Goal: Task Accomplishment & Management: Use online tool/utility

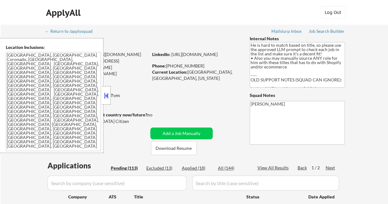
select select ""pending""
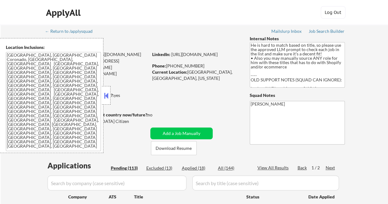
select select ""pending""
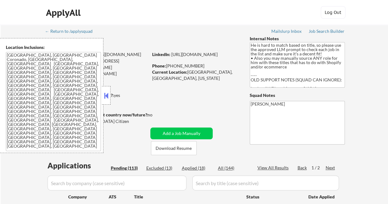
select select ""pending""
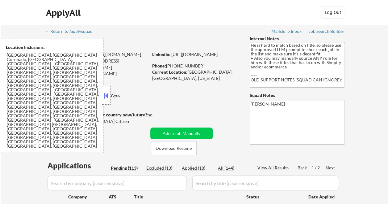
select select ""pending""
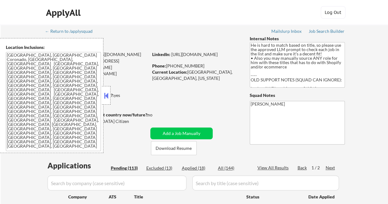
select select ""pending""
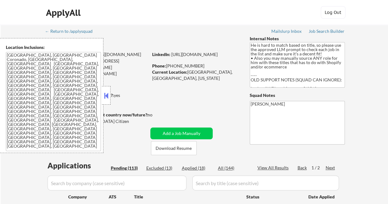
select select ""pending""
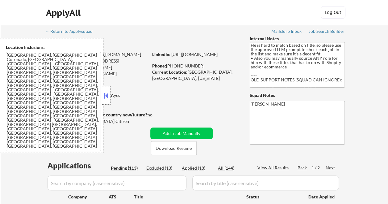
select select ""pending""
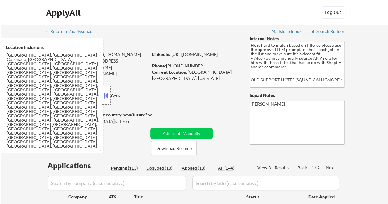
select select ""pending""
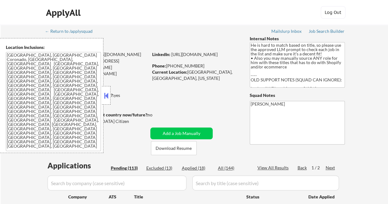
select select ""pending""
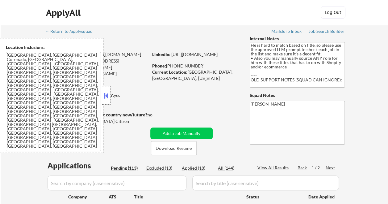
select select ""pending""
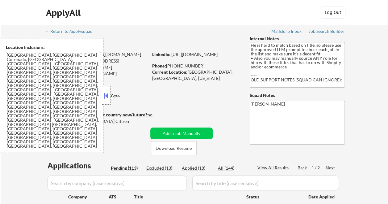
select select ""pending""
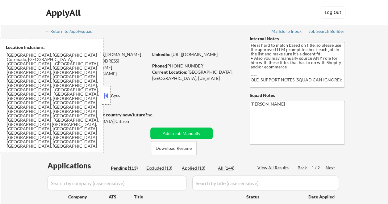
select select ""pending""
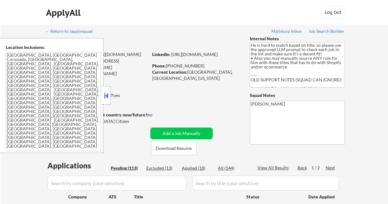
select select ""pending""
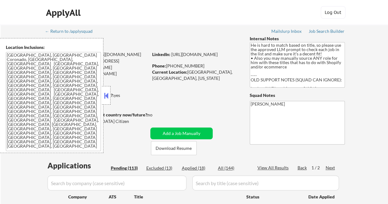
select select ""pending""
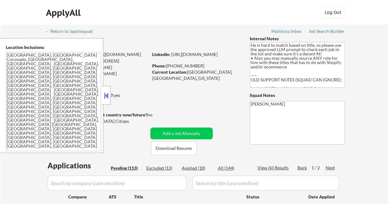
select select ""pending""
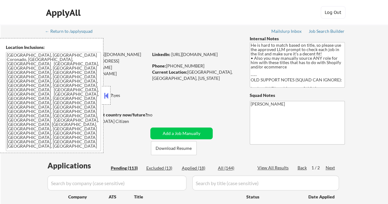
select select ""pending""
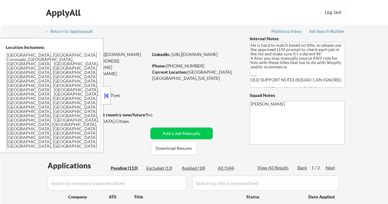
select select ""pending""
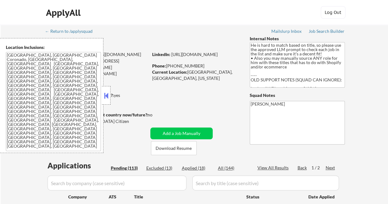
select select ""pending""
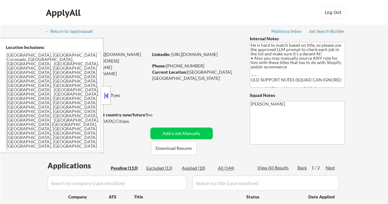
select select ""pending""
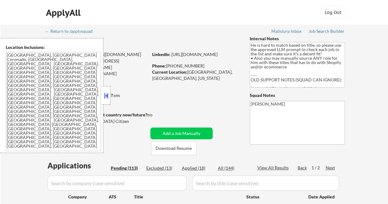
select select ""pending""
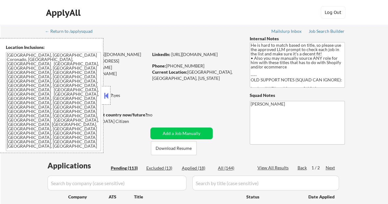
scroll to position [62, 0]
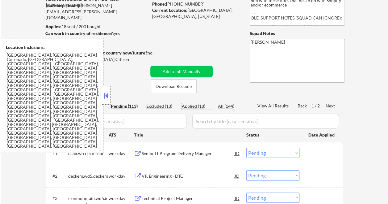
click at [199, 108] on div "Applied (18)" at bounding box center [197, 106] width 31 height 6
select select ""applied""
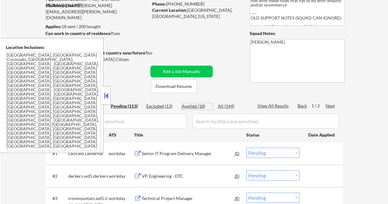
select select ""applied""
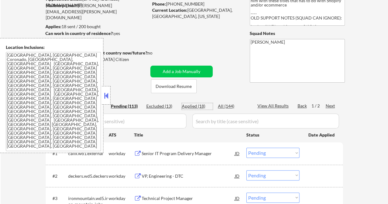
select select ""applied""
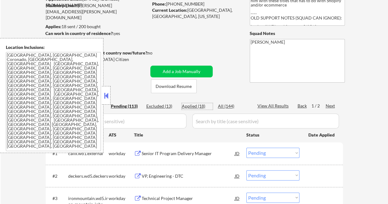
select select ""applied""
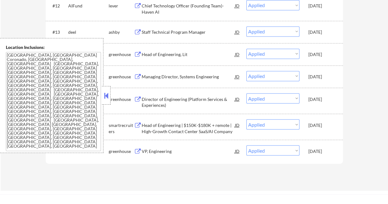
scroll to position [525, 0]
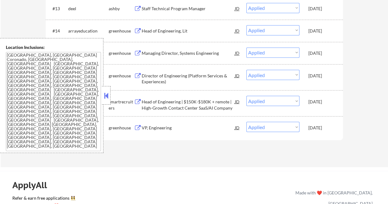
click at [107, 95] on button at bounding box center [106, 95] width 7 height 9
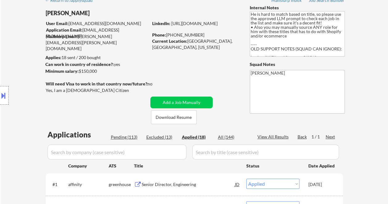
scroll to position [62, 0]
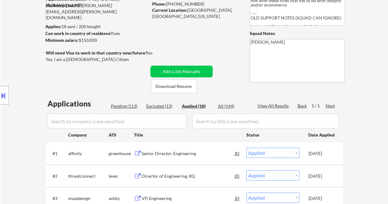
click at [335, 135] on div "Date Applied" at bounding box center [322, 135] width 27 height 6
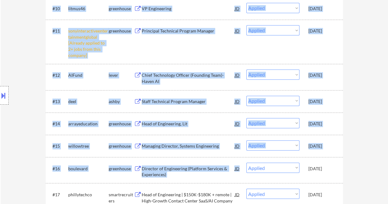
scroll to position [587, 0]
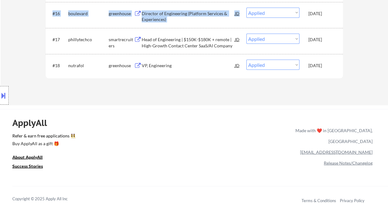
drag, startPoint x: 334, startPoint y: 135, endPoint x: 334, endPoint y: 68, distance: 67.4
copy div "#1 affinity greenhouse Senior Director, Engineering JD Choose an option... Pend…"
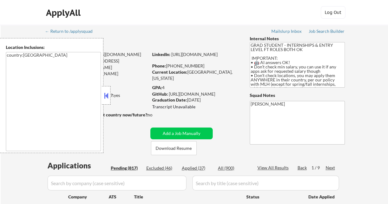
select select ""pending""
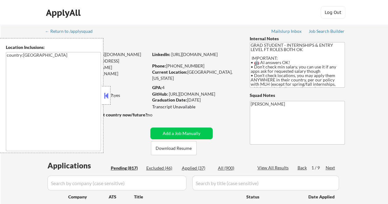
select select ""pending""
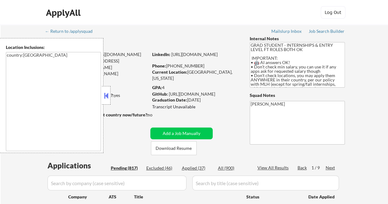
select select ""pending""
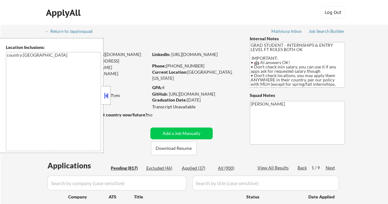
select select ""pending""
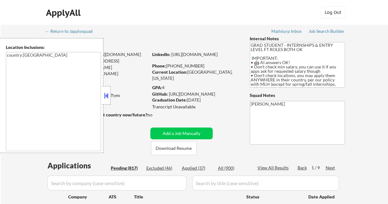
select select ""pending""
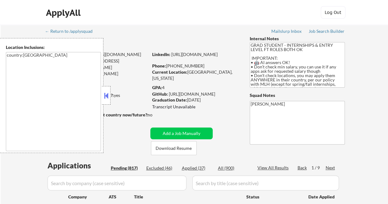
select select ""pending""
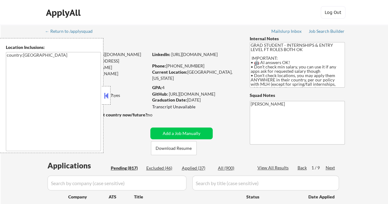
select select ""pending""
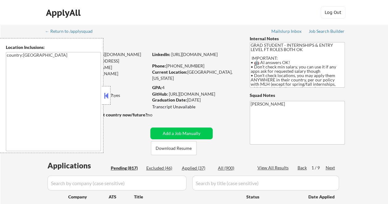
select select ""pending""
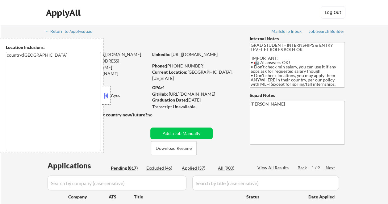
select select ""pending""
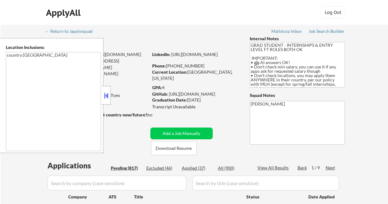
select select ""pending""
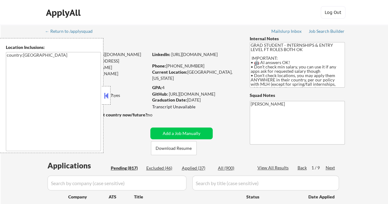
select select ""pending""
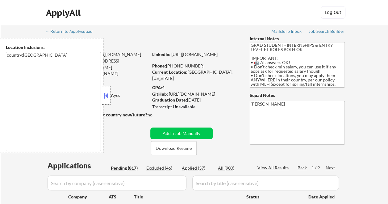
select select ""pending""
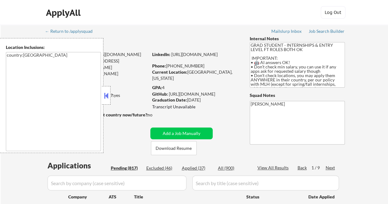
select select ""pending""
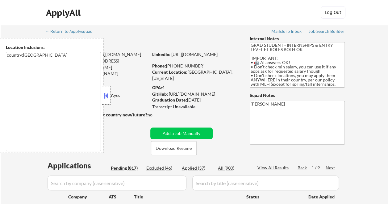
select select ""pending""
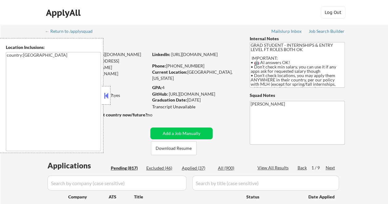
select select ""pending""
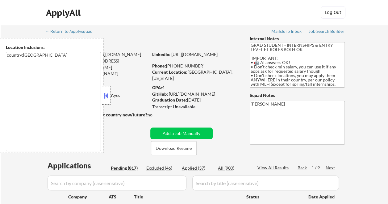
select select ""pending""
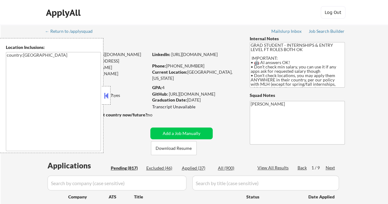
select select ""pending""
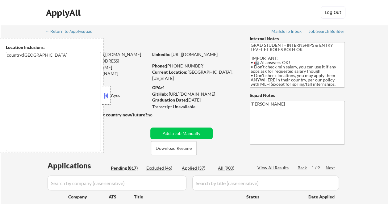
select select ""pending""
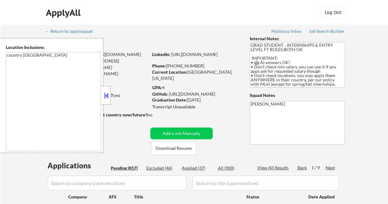
select select ""pending""
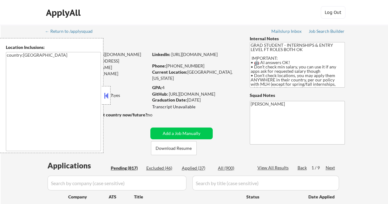
select select ""pending""
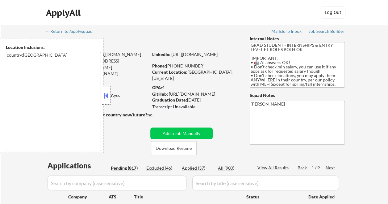
scroll to position [93, 0]
select select ""pending""
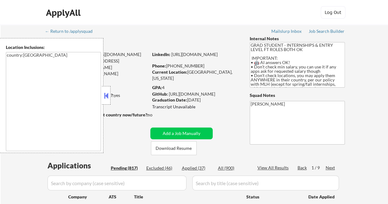
select select ""pending""
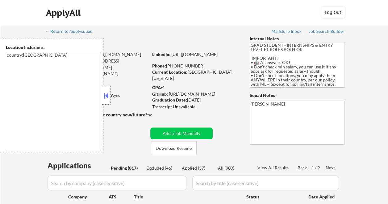
select select ""pending""
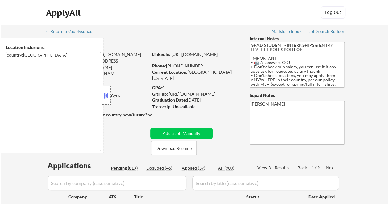
select select ""pending""
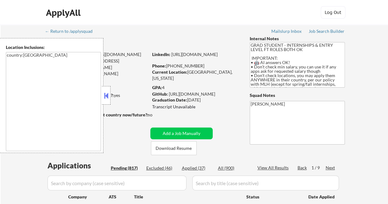
select select ""pending""
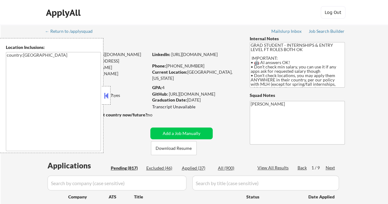
select select ""pending""
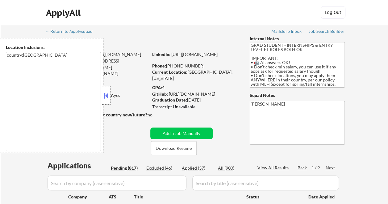
select select ""pending""
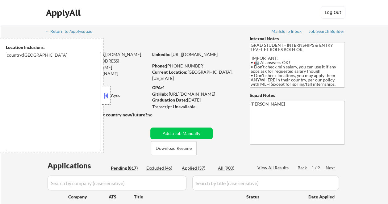
select select ""pending""
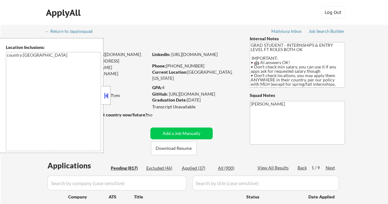
select select ""pending""
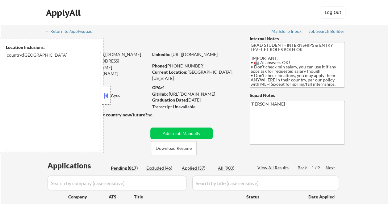
select select ""pending""
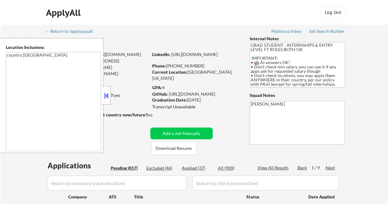
select select ""pending""
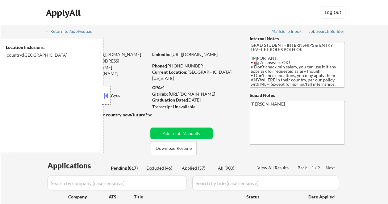
select select ""pending""
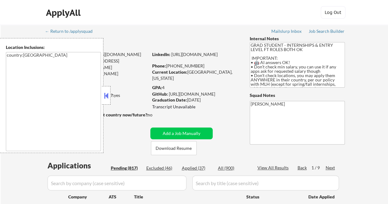
select select ""pending""
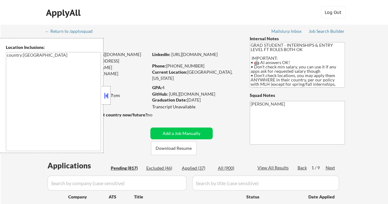
select select ""pending""
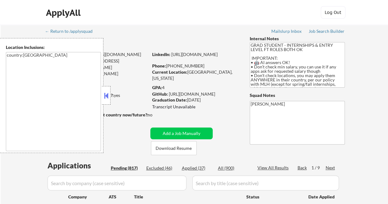
select select ""pending""
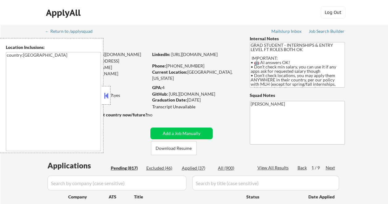
select select ""pending""
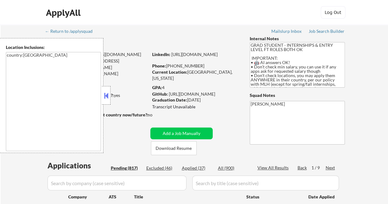
select select ""pending""
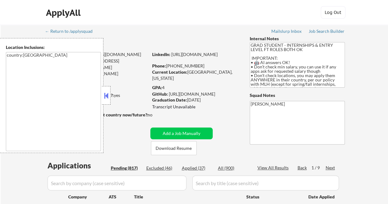
select select ""pending""
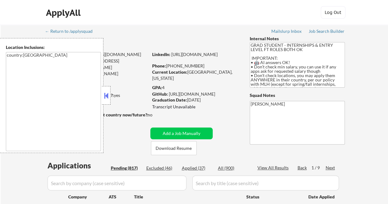
select select ""pending""
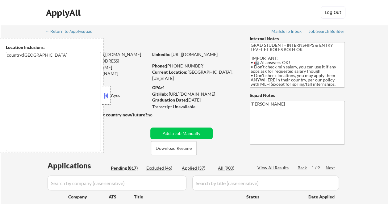
select select ""pending""
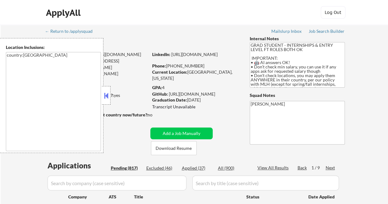
select select ""pending""
click at [104, 91] on button at bounding box center [106, 95] width 7 height 9
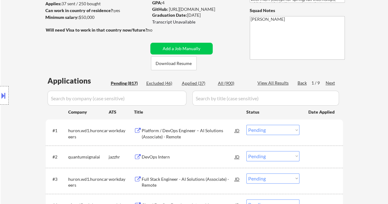
scroll to position [93, 0]
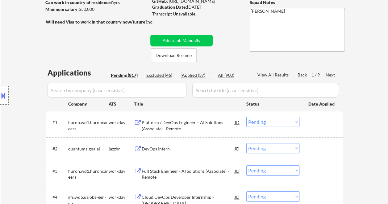
click at [195, 72] on div "Applied (37)" at bounding box center [197, 75] width 31 height 6
select select ""applied""
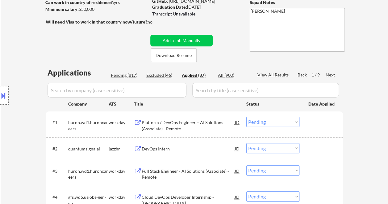
select select ""applied""
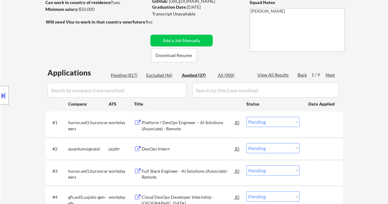
select select ""applied""
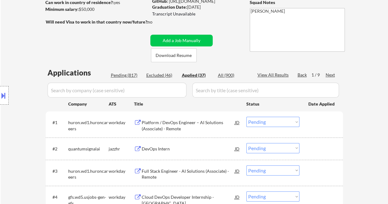
select select ""applied""
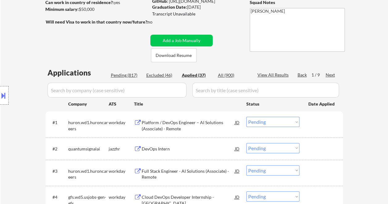
select select ""applied""
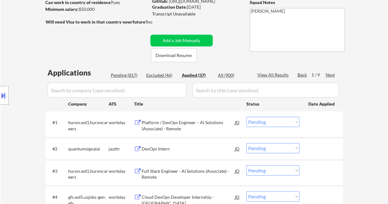
select select ""applied""
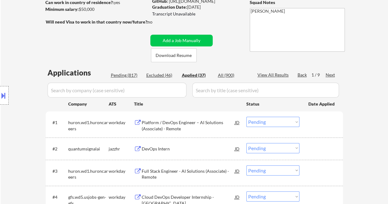
select select ""applied""
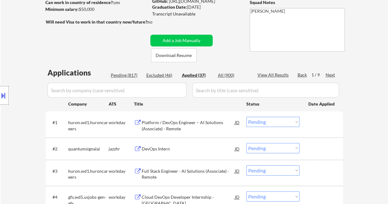
select select ""applied""
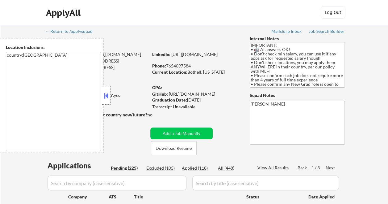
select select ""pending""
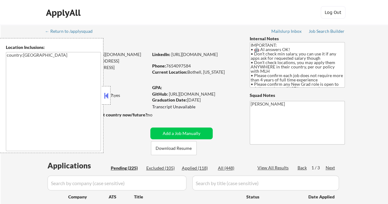
select select ""pending""
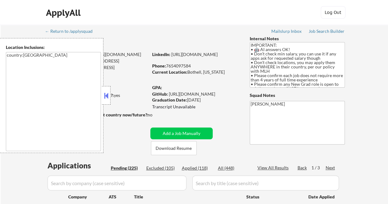
select select ""pending""
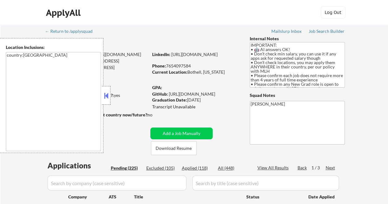
select select ""pending""
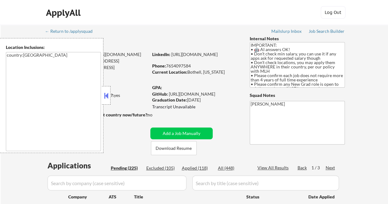
select select ""pending""
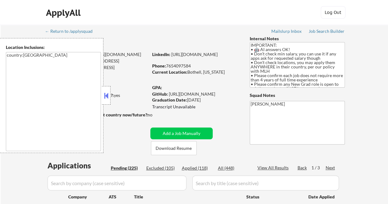
select select ""pending""
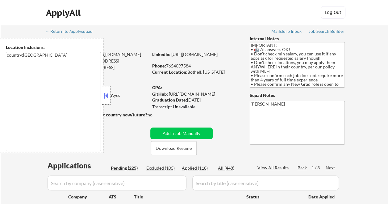
select select ""pending""
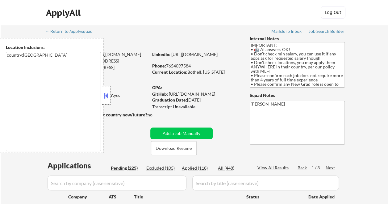
select select ""pending""
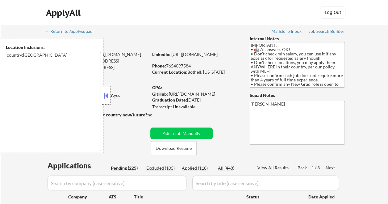
select select ""pending""
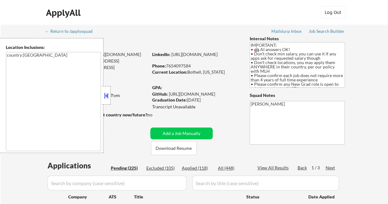
select select ""pending""
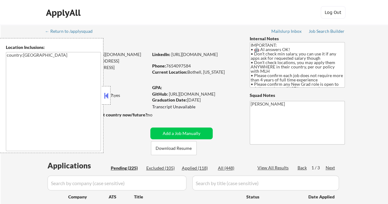
select select ""pending""
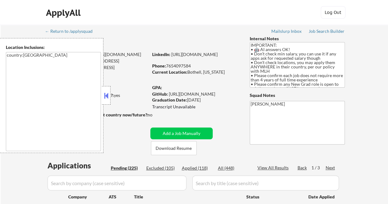
select select ""pending""
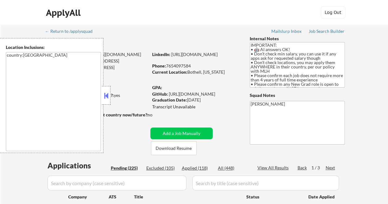
select select ""pending""
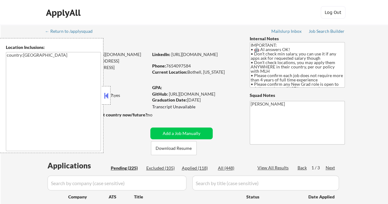
select select ""pending""
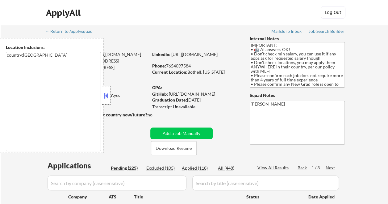
select select ""pending""
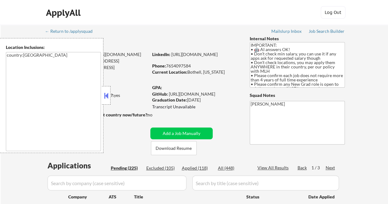
select select ""pending""
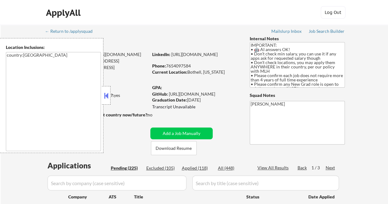
select select ""pending""
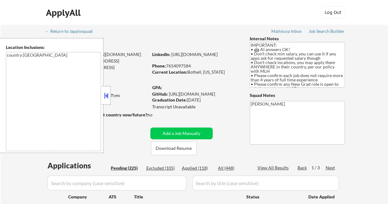
select select ""pending""
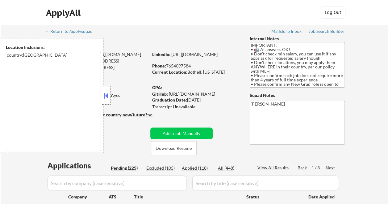
select select ""pending""
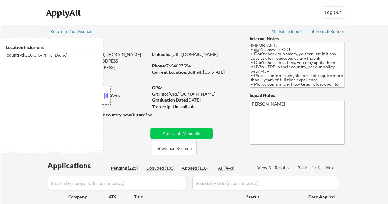
select select ""pending""
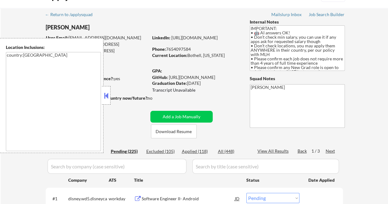
scroll to position [178, 0]
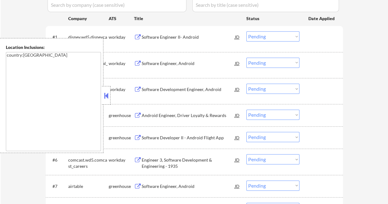
click at [106, 92] on button at bounding box center [106, 95] width 7 height 9
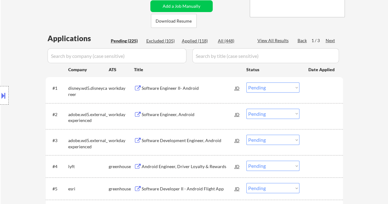
scroll to position [85, 0]
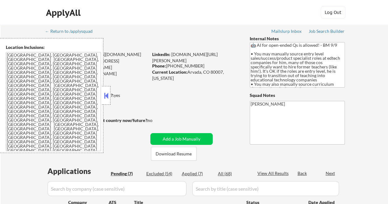
select select ""pending""
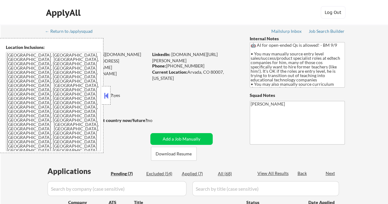
select select ""pending""
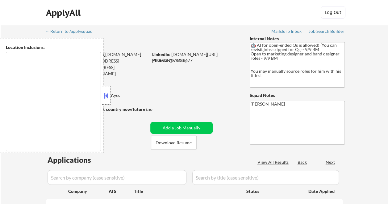
type textarea "remote"
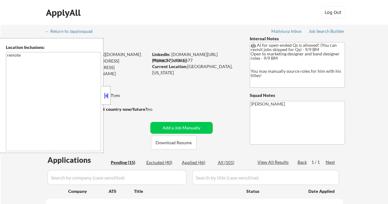
select select ""pending""
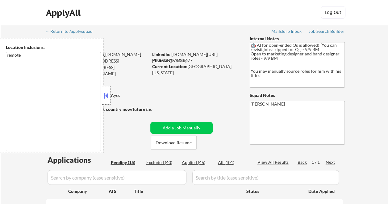
select select ""pending""
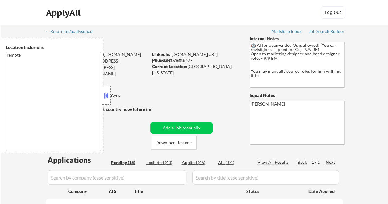
select select ""pending""
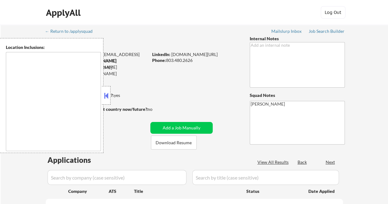
type textarea "[GEOGRAPHIC_DATA], [GEOGRAPHIC_DATA] [GEOGRAPHIC_DATA], [GEOGRAPHIC_DATA] [GEOG…"
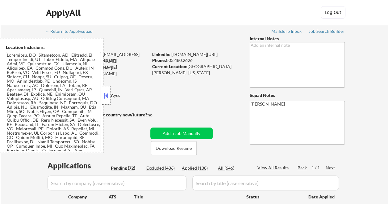
select select ""pending""
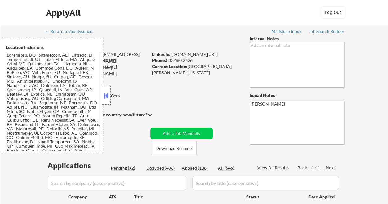
select select ""pending""
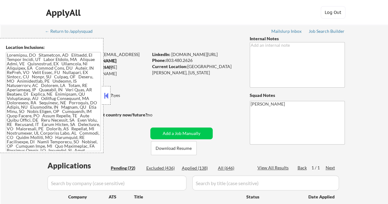
select select ""pending""
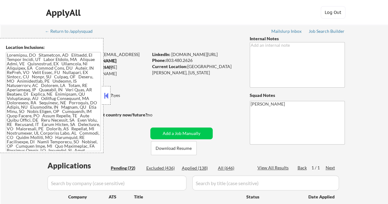
select select ""pending""
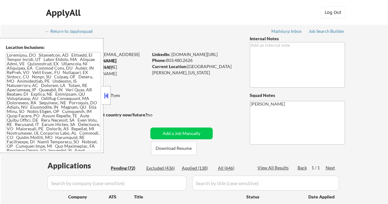
select select ""pending""
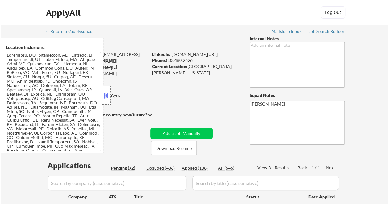
select select ""pending""
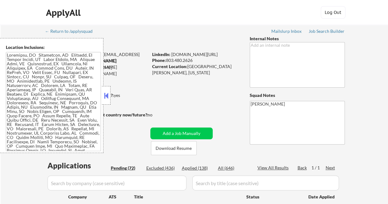
select select ""pending""
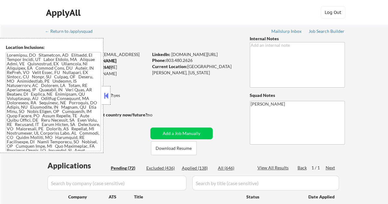
select select ""pending""
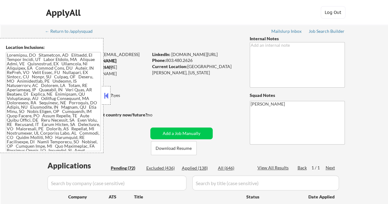
select select ""pending""
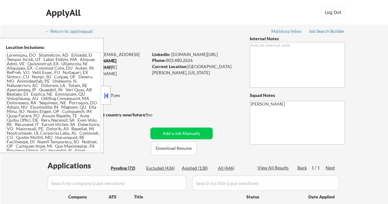
select select ""pending""
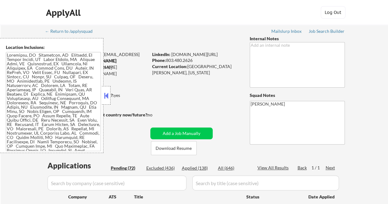
select select ""pending""
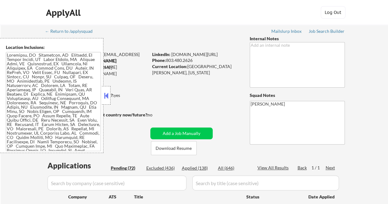
select select ""pending""
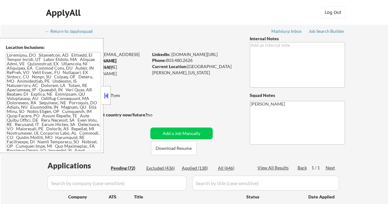
select select ""pending""
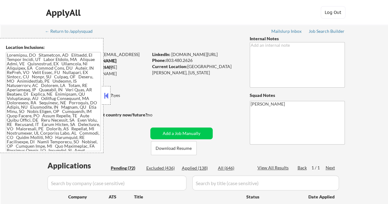
select select ""pending""
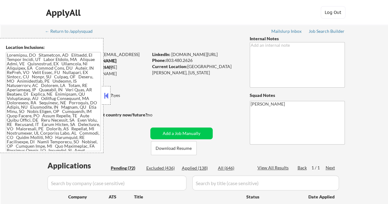
select select ""pending""
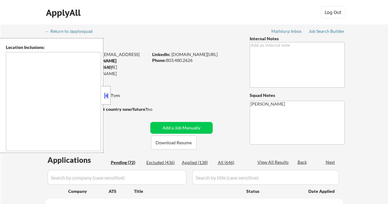
type textarea "[GEOGRAPHIC_DATA], [GEOGRAPHIC_DATA] [GEOGRAPHIC_DATA], [GEOGRAPHIC_DATA] [GEOG…"
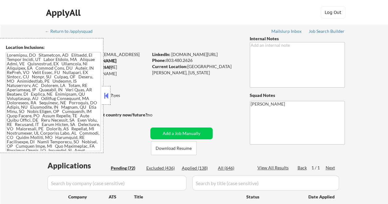
select select ""pending""
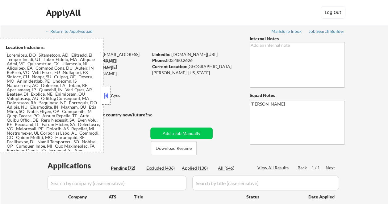
select select ""pending""
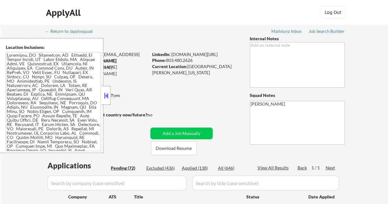
select select ""pending""
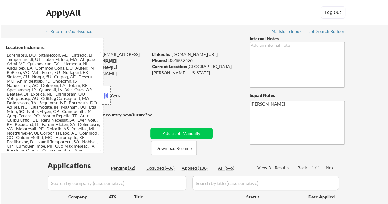
select select ""pending""
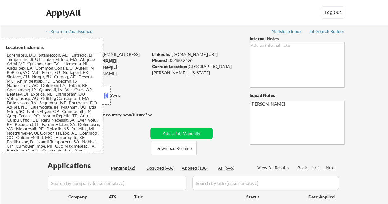
select select ""pending""
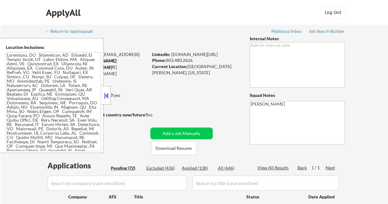
select select ""pending""
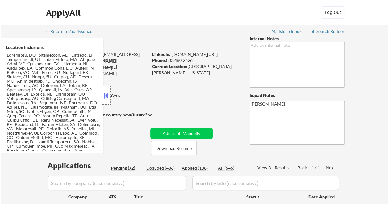
select select ""pending""
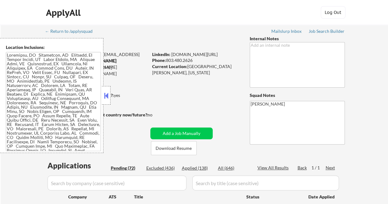
select select ""pending""
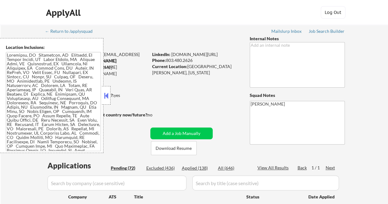
select select ""pending""
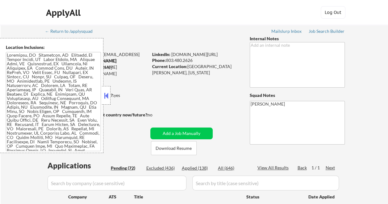
select select ""pending""
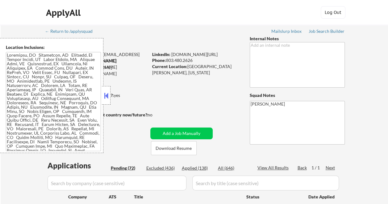
select select ""pending""
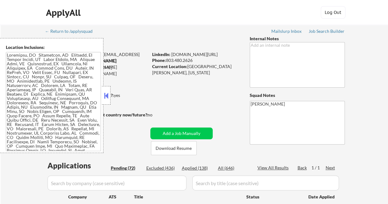
select select ""pending""
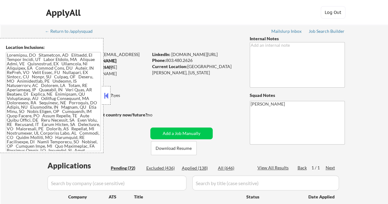
select select ""pending""
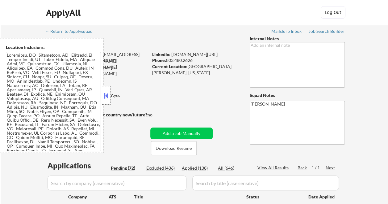
select select ""pending""
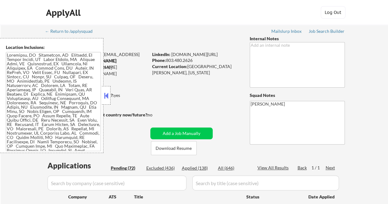
select select ""pending""
click at [107, 93] on button at bounding box center [106, 95] width 7 height 9
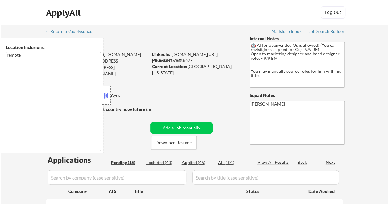
select select ""pending""
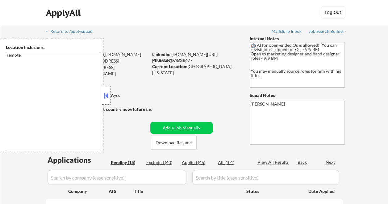
select select ""pending""
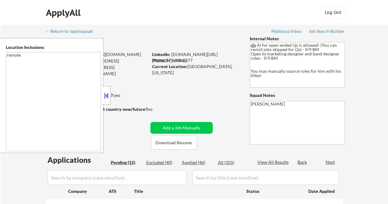
select select ""pending""
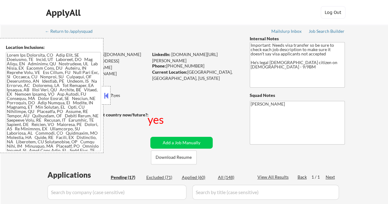
select select ""pending""
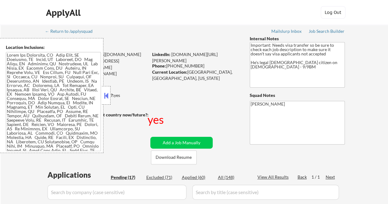
select select ""pending""
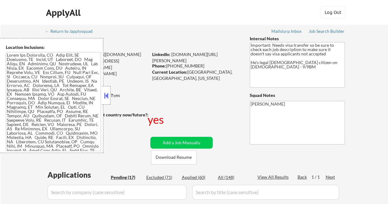
select select ""pending""
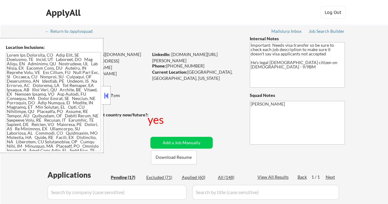
select select ""pending""
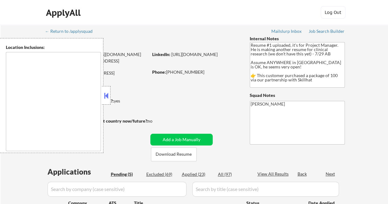
type textarea "country:[GEOGRAPHIC_DATA]"
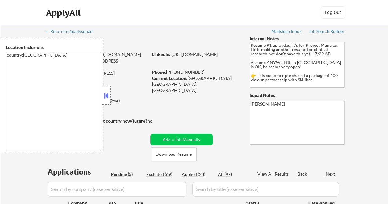
select select ""pending""
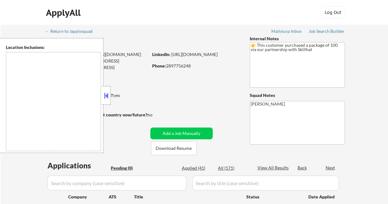
type textarea "[GEOGRAPHIC_DATA], ON [GEOGRAPHIC_DATA], ON [GEOGRAPHIC_DATA], ON [GEOGRAPHIC_D…"
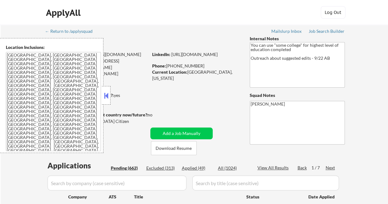
select select ""pending""
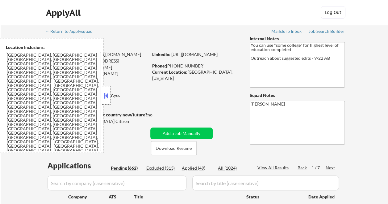
select select ""pending""
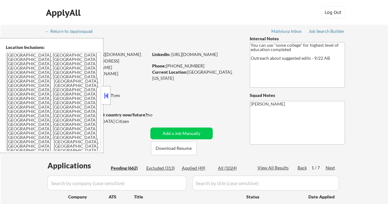
select select ""pending""
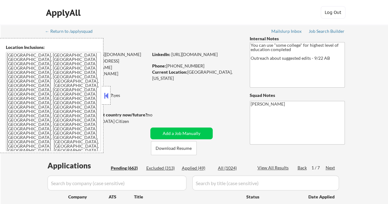
select select ""pending""
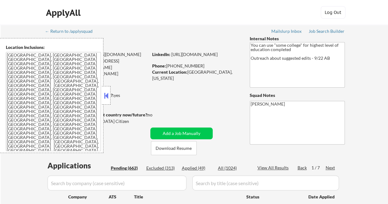
select select ""pending""
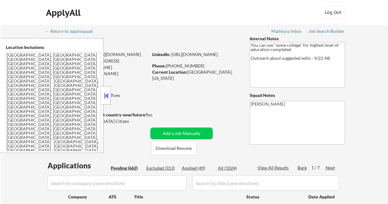
select select ""pending""
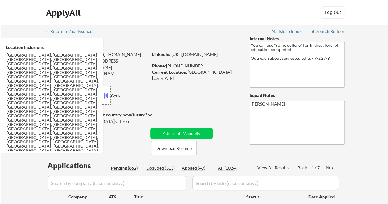
select select ""pending""
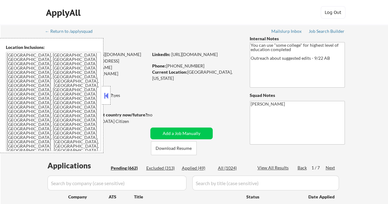
select select ""pending""
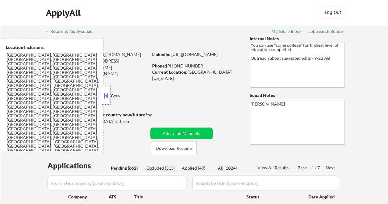
select select ""pending""
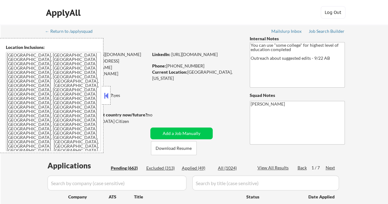
select select ""pending""
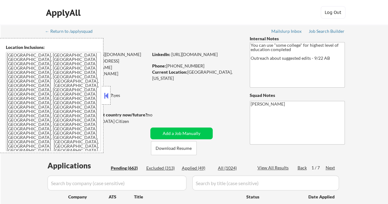
select select ""pending""
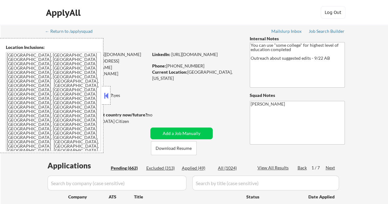
select select ""pending""
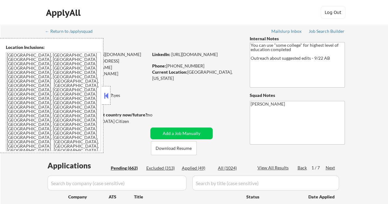
select select ""pending""
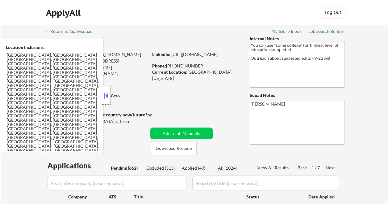
select select ""pending""
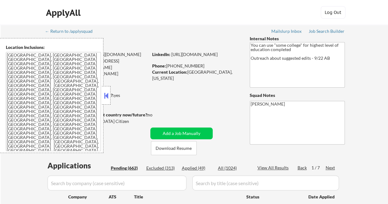
select select ""pending""
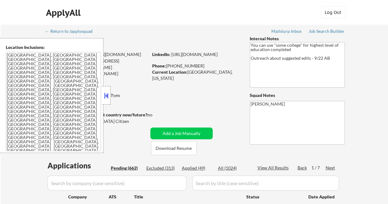
select select ""pending""
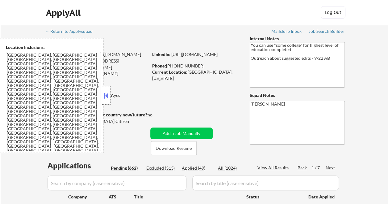
select select ""pending""
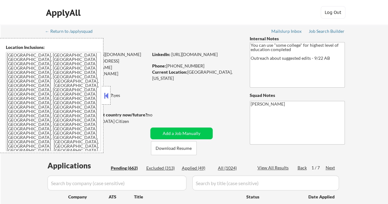
select select ""pending""
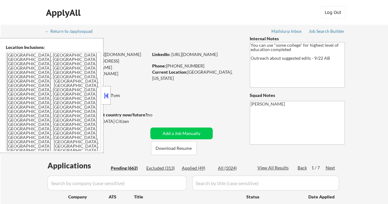
select select ""pending""
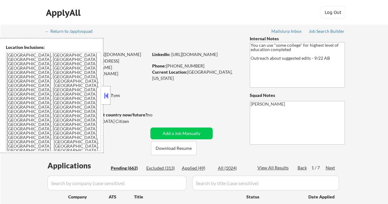
select select ""pending""
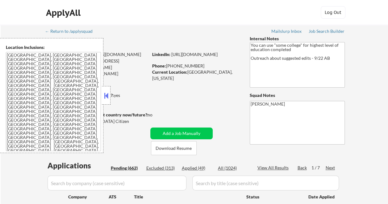
click at [106, 95] on button at bounding box center [106, 95] width 7 height 9
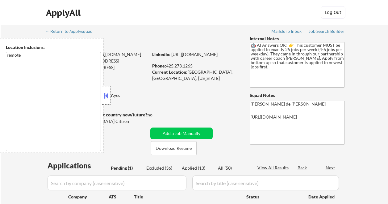
select select ""pending""
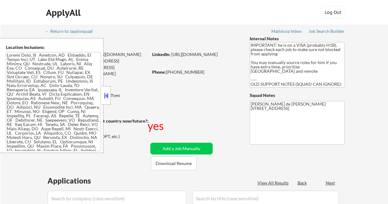
select select ""pending""
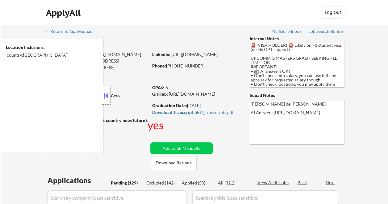
select select ""pending""
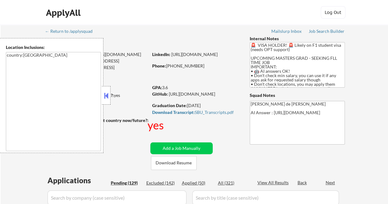
select select ""pending""
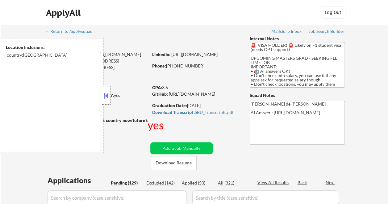
select select ""pending""
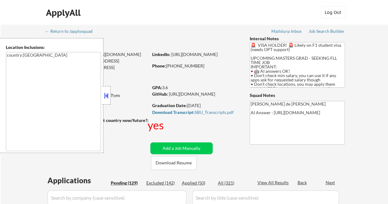
select select ""pending""
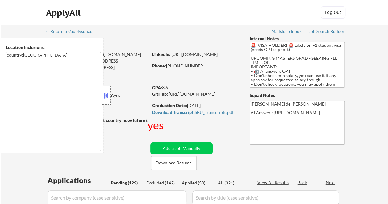
select select ""pending""
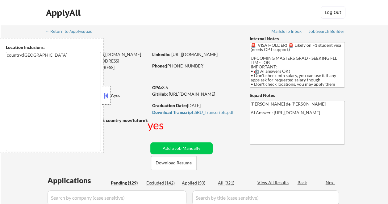
select select ""pending""
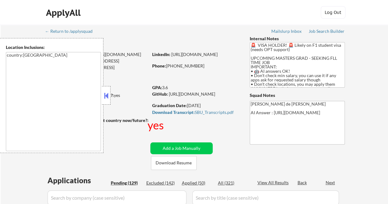
select select ""pending""
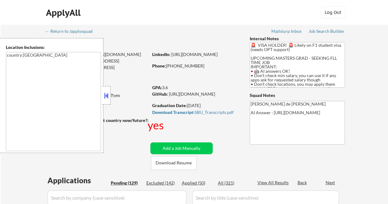
select select ""pending""
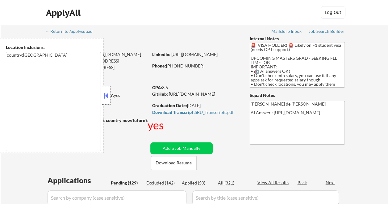
select select ""pending""
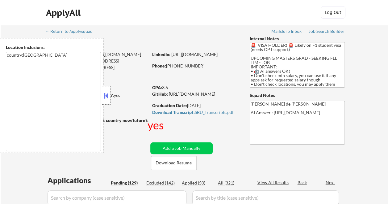
select select ""pending""
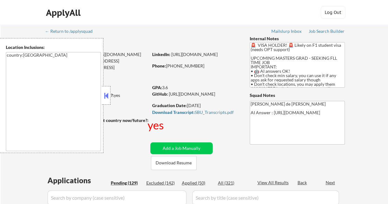
select select ""pending""
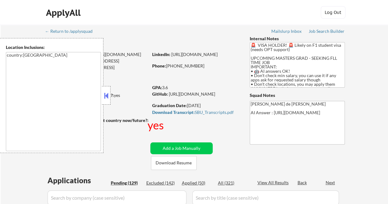
select select ""pending""
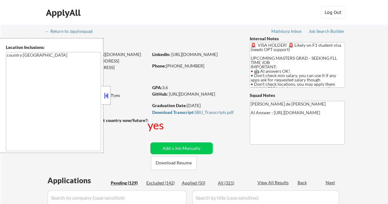
select select ""pending""
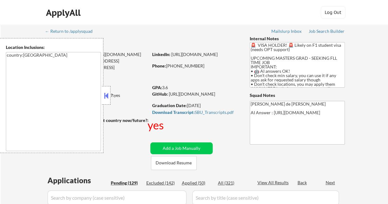
select select ""pending""
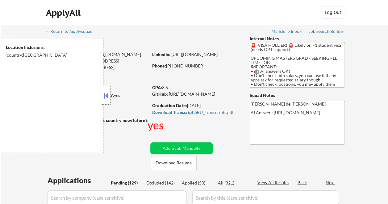
select select ""pending""
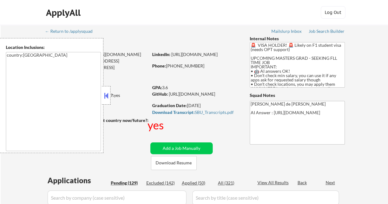
select select ""pending""
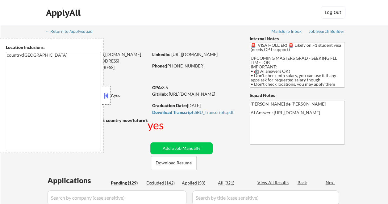
select select ""pending""
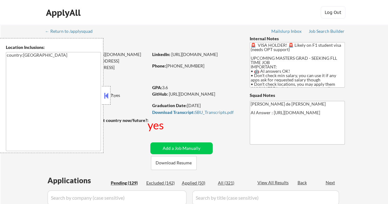
select select ""pending""
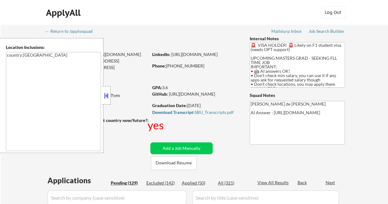
select select ""pending""
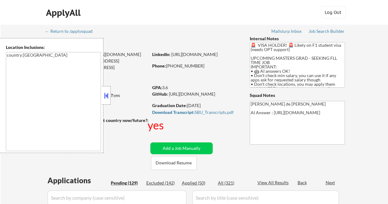
select select ""pending""
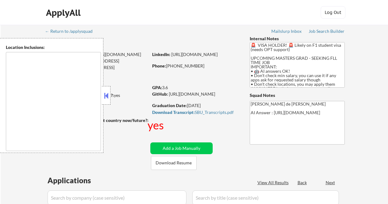
type textarea "country:[GEOGRAPHIC_DATA]"
select select ""pending""
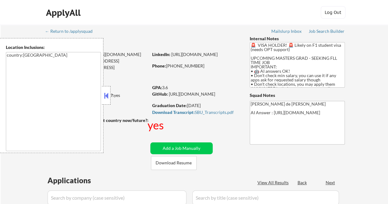
select select ""pending""
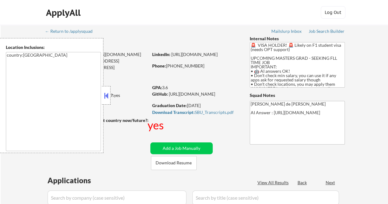
select select ""pending""
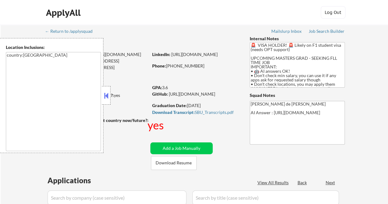
select select ""pending""
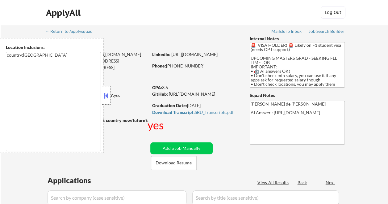
select select ""pending""
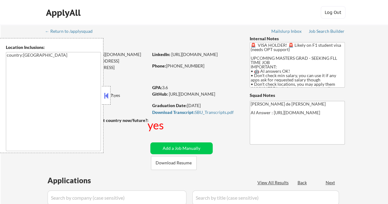
select select ""pending""
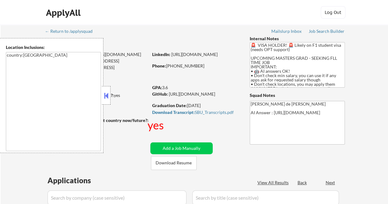
select select ""pending""
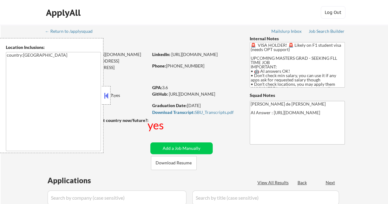
select select ""pending""
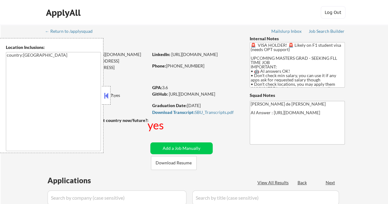
select select ""pending""
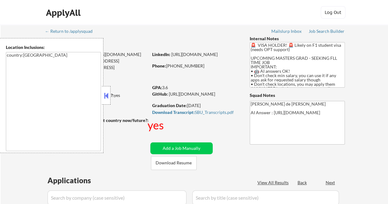
select select ""pending""
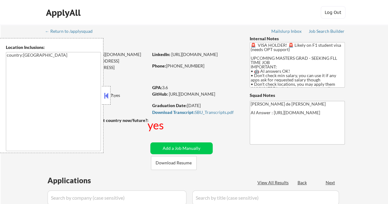
select select ""pending""
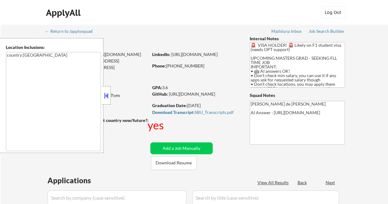
select select ""pending""
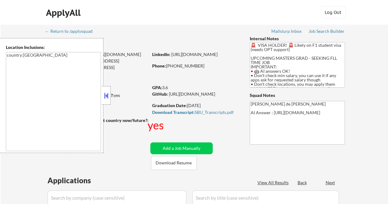
select select ""pending""
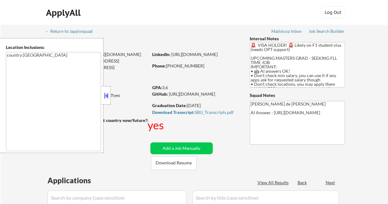
select select ""pending""
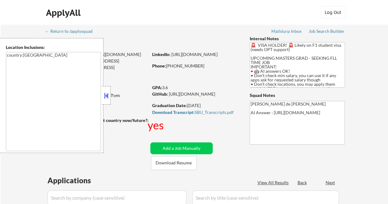
select select ""pending""
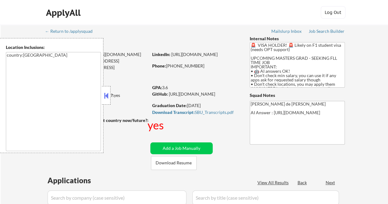
select select ""pending""
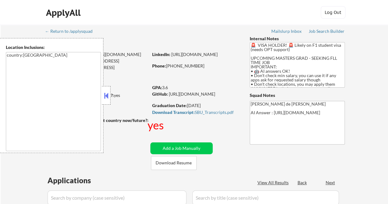
select select ""pending""
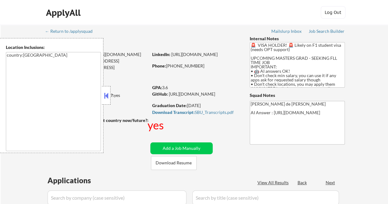
select select ""pending""
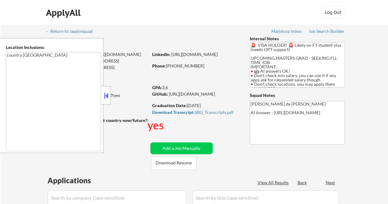
select select ""pending""
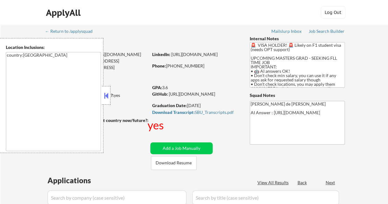
select select ""pending""
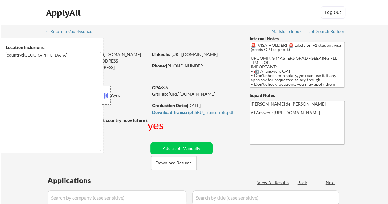
select select ""pending""
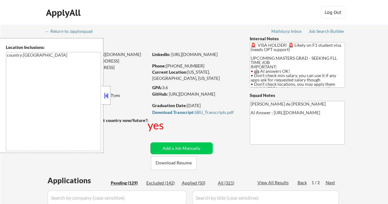
click at [107, 98] on button at bounding box center [106, 95] width 7 height 9
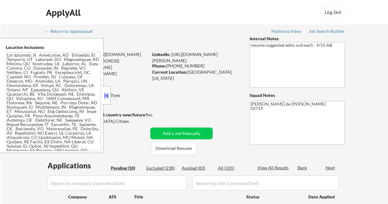
select select ""pending""
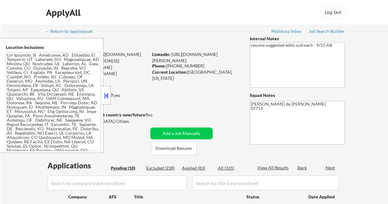
select select ""pending""
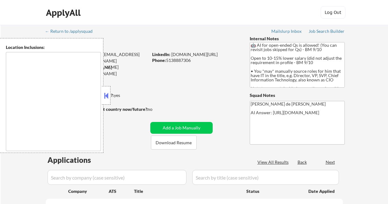
select select ""pending""
type textarea "[GEOGRAPHIC_DATA][PERSON_NAME], [GEOGRAPHIC_DATA] [GEOGRAPHIC_DATA], [GEOGRAPHI…"
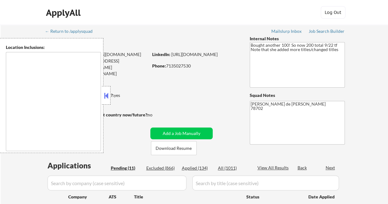
type textarea "[GEOGRAPHIC_DATA], [GEOGRAPHIC_DATA] [GEOGRAPHIC_DATA], [GEOGRAPHIC_DATA] [GEOG…"
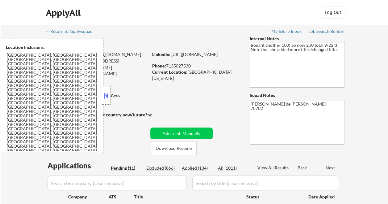
select select ""pending""
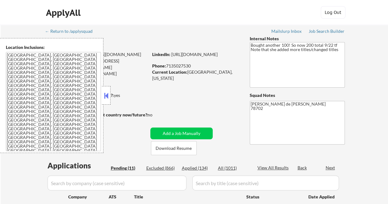
select select ""pending""
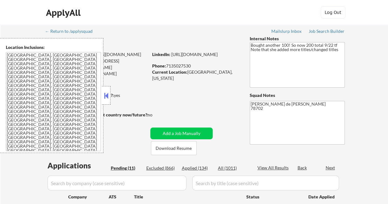
select select ""pending""
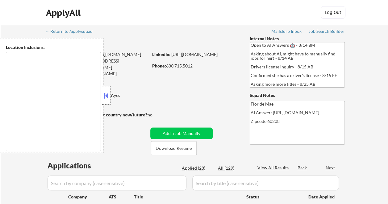
type textarea "[GEOGRAPHIC_DATA], [GEOGRAPHIC_DATA][PERSON_NAME], [GEOGRAPHIC_DATA], [GEOGRAPH…"
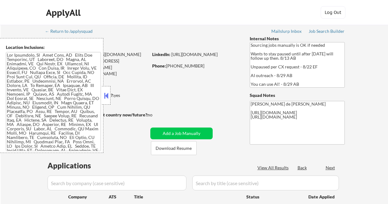
select select ""pending""
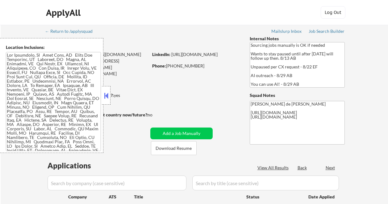
select select ""pending""
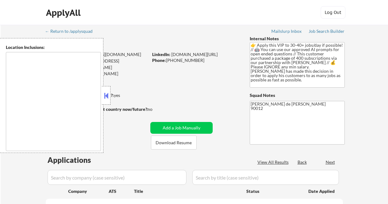
select select ""pending""
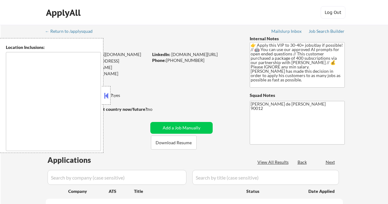
select select ""pending""
type textarea "remote"
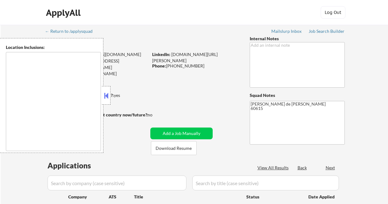
select select ""pending""
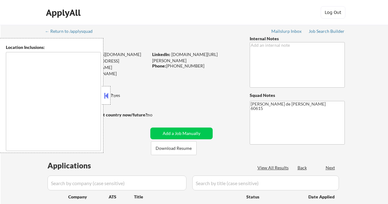
select select ""pending""
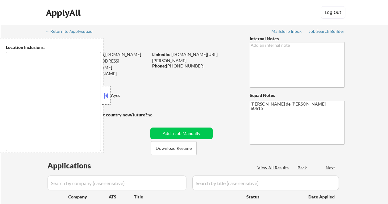
select select ""pending""
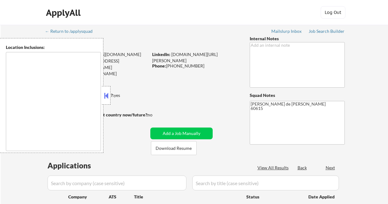
select select ""pending""
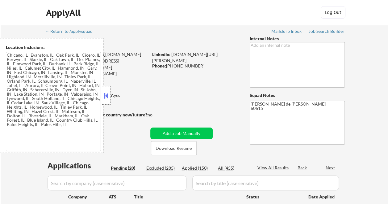
type textarea "[GEOGRAPHIC_DATA], [GEOGRAPHIC_DATA] [GEOGRAPHIC_DATA], [GEOGRAPHIC_DATA], [GEO…"
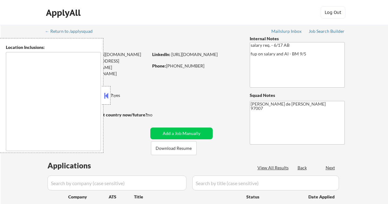
select select ""pending""
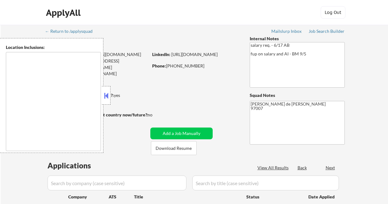
select select ""pending""
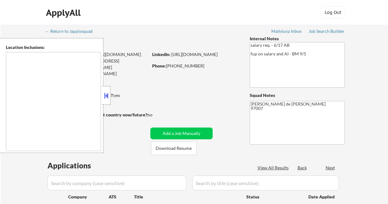
select select ""pending""
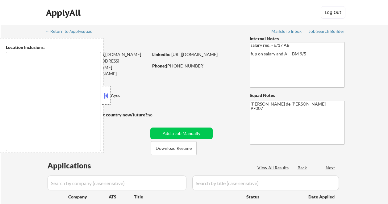
select select ""pending""
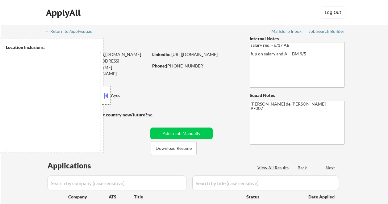
type textarea "[GEOGRAPHIC_DATA], [GEOGRAPHIC_DATA] [GEOGRAPHIC_DATA], OR [GEOGRAPHIC_DATA], […"
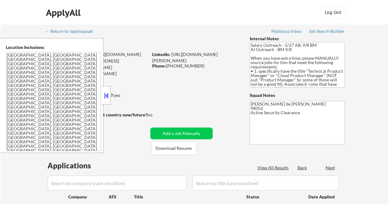
select select ""pending""
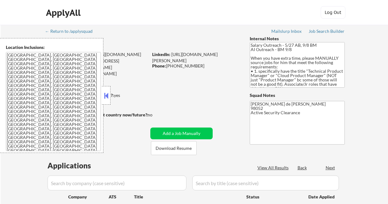
select select ""pending""
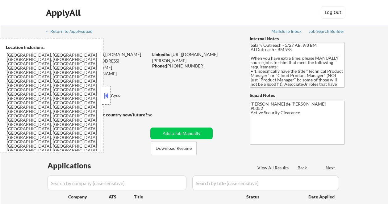
select select ""pending""
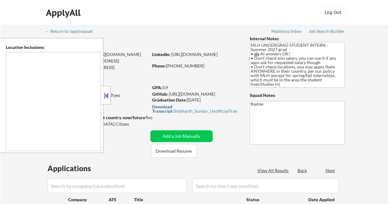
type textarea "country:[GEOGRAPHIC_DATA]"
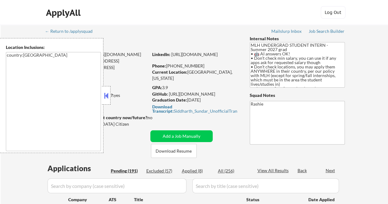
select select ""pending""
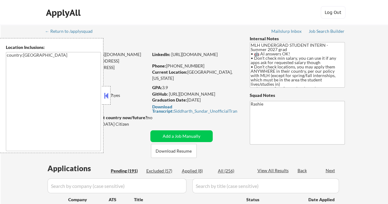
select select ""pending""
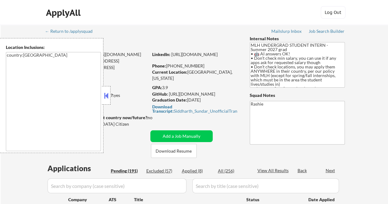
select select ""pending""
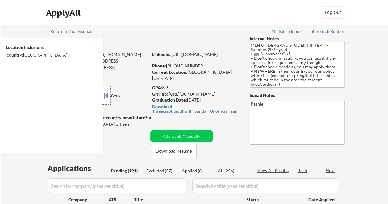
select select ""pending""
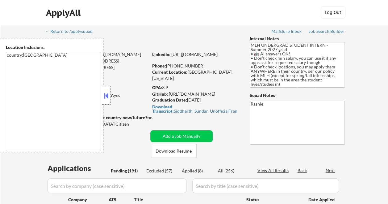
select select ""pending""
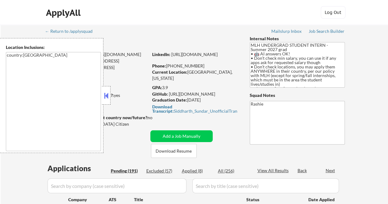
select select ""pending""
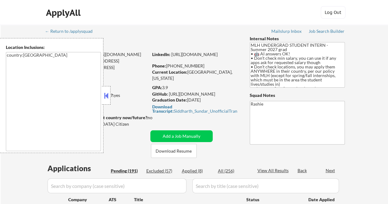
select select ""pending""
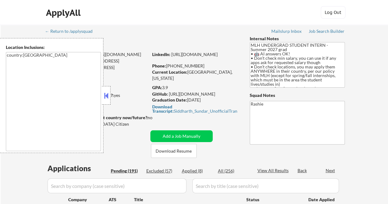
select select ""pending""
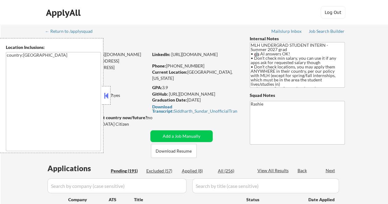
select select ""pending""
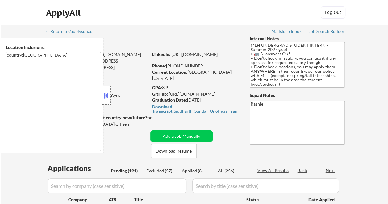
select select ""pending""
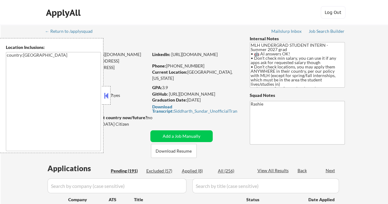
select select ""pending""
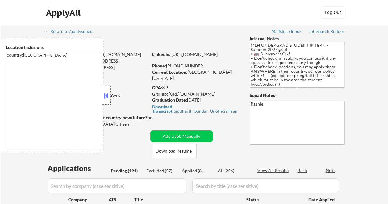
select select ""pending""
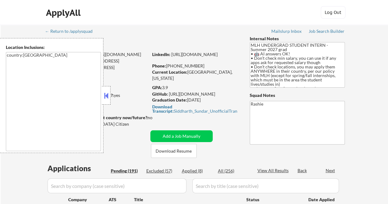
select select ""pending""
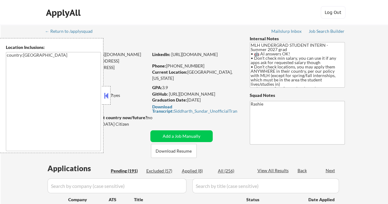
select select ""pending""
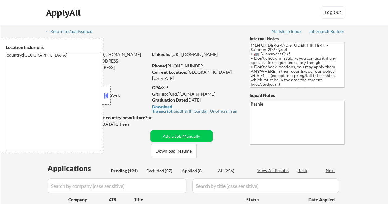
select select ""pending""
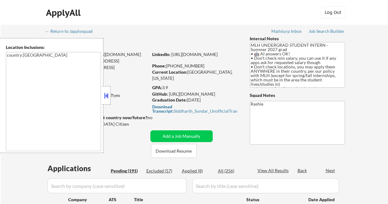
select select ""pending""
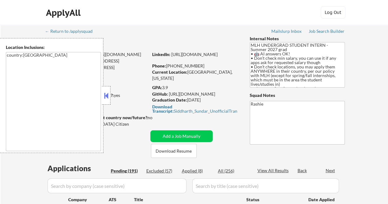
select select ""pending""
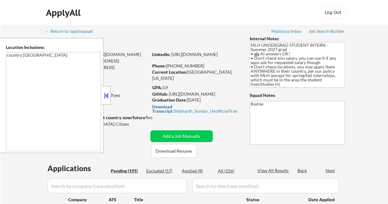
select select ""pending""
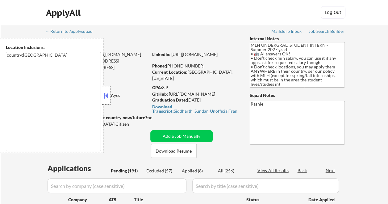
select select ""pending""
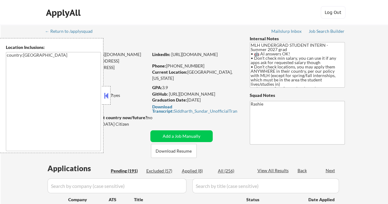
select select ""pending""
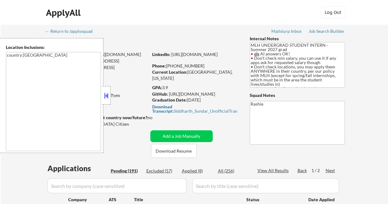
click at [107, 95] on button at bounding box center [106, 95] width 7 height 9
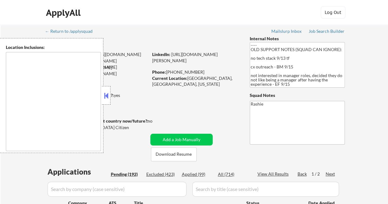
select select ""pending""
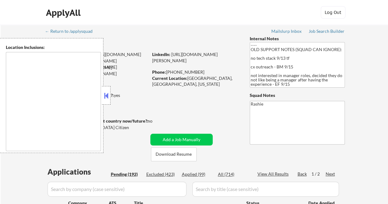
select select ""pending""
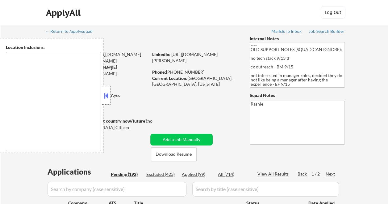
select select ""pending""
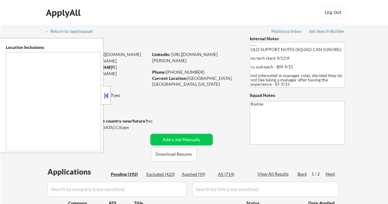
select select ""pending""
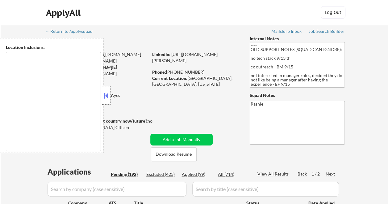
select select ""pending""
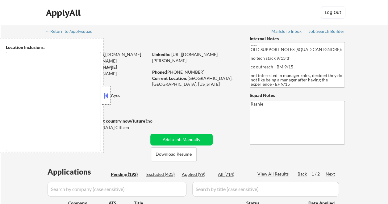
select select ""pending""
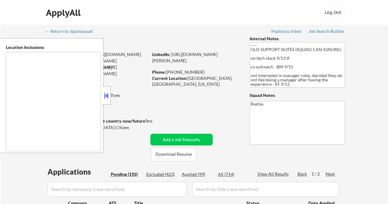
select select ""pending""
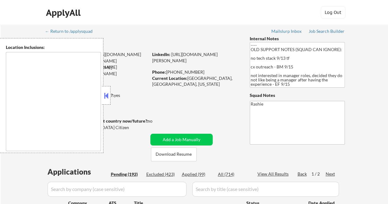
select select ""pending""
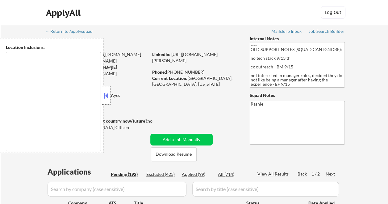
select select ""pending""
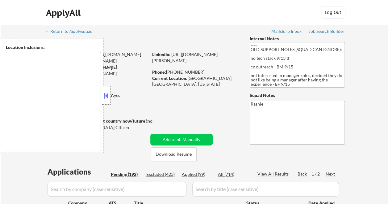
select select ""pending""
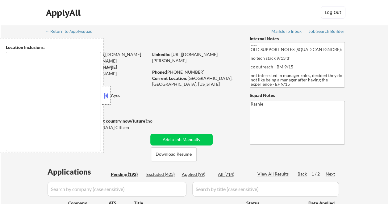
select select ""pending""
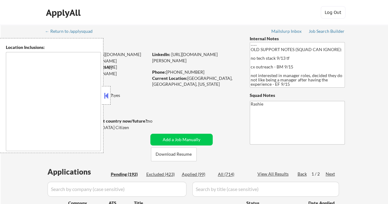
select select ""pending""
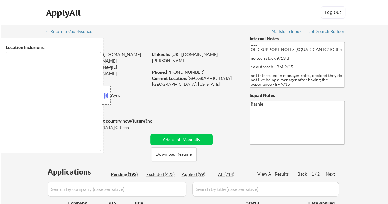
select select ""pending""
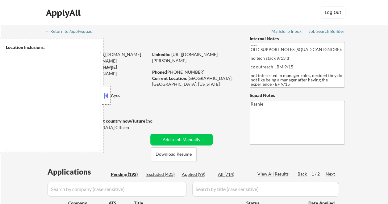
select select ""pending""
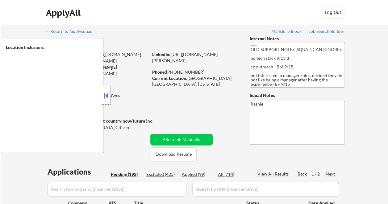
select select ""pending""
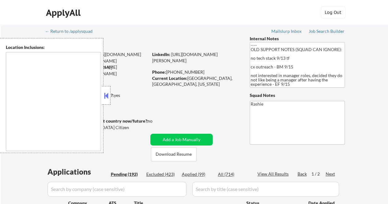
select select ""pending""
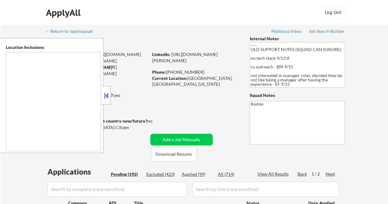
select select ""pending""
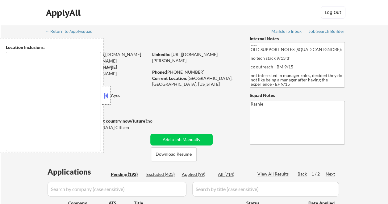
select select ""pending""
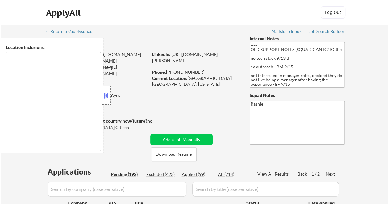
select select ""pending""
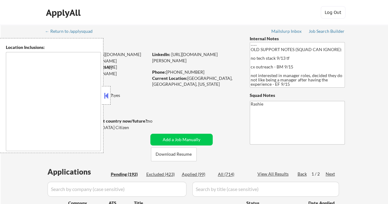
select select ""pending""
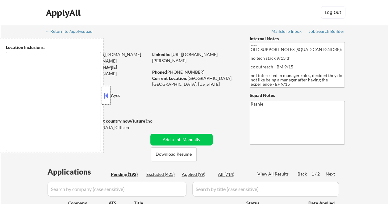
click at [110, 93] on div at bounding box center [106, 95] width 9 height 19
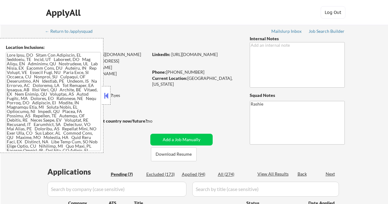
select select ""pending""
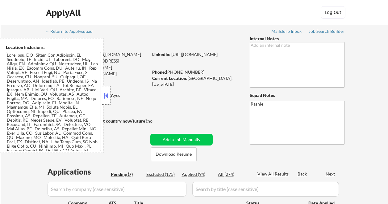
select select ""pending""
click at [108, 95] on button at bounding box center [106, 95] width 7 height 9
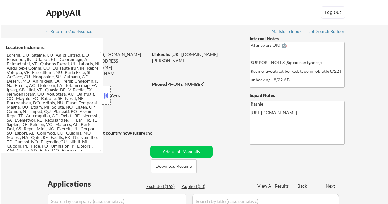
select select ""pending""
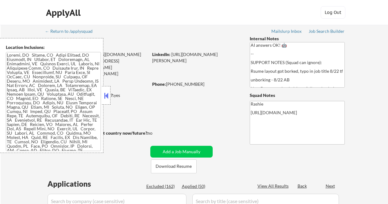
select select ""pending""
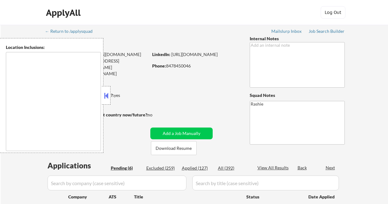
select select ""pending""
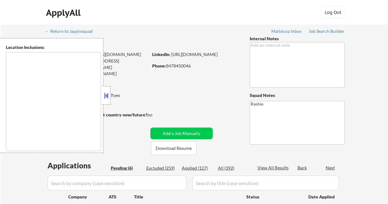
select select ""pending""
type textarea "Austin, TX West Lake Hills, TX Rollingwood, TX Sunset Valley, TX Cedar Park, TX…"
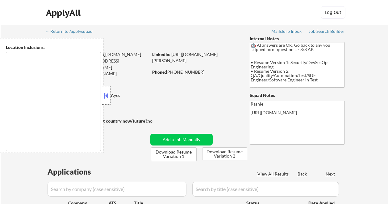
select select ""pending""
type textarea "[GEOGRAPHIC_DATA], [GEOGRAPHIC_DATA] [GEOGRAPHIC_DATA], [GEOGRAPHIC_DATA] [GEOG…"
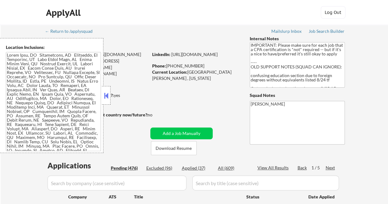
select select ""pending""
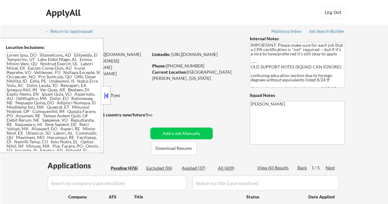
select select ""pending""
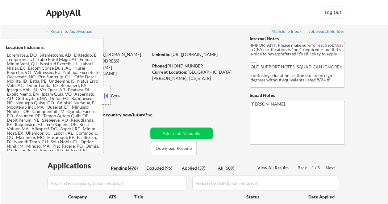
select select ""pending""
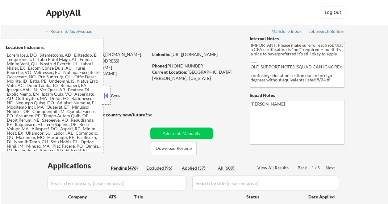
select select ""pending""
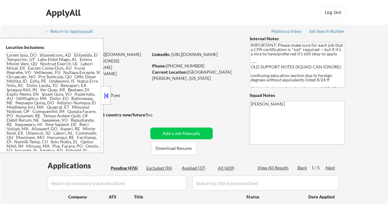
select select ""pending""
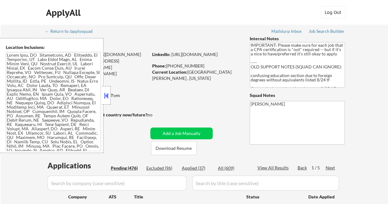
select select ""pending""
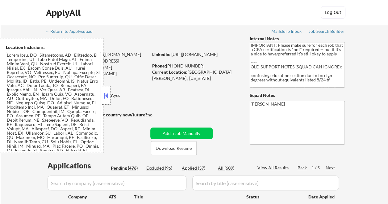
select select ""pending""
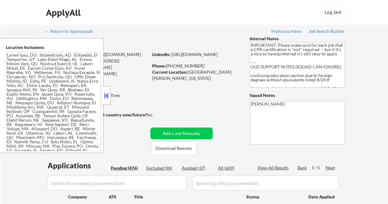
select select ""pending""
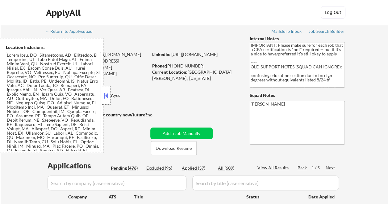
select select ""pending""
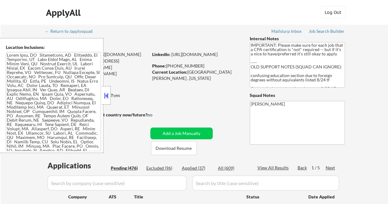
select select ""pending""
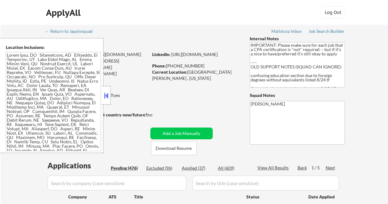
select select ""pending""
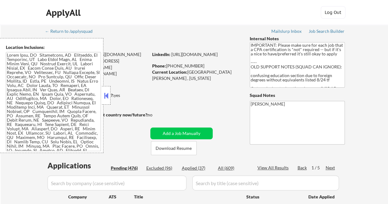
select select ""pending""
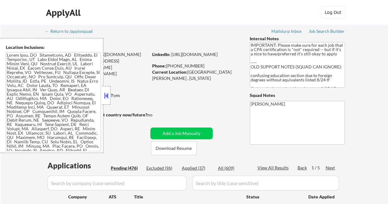
select select ""pending""
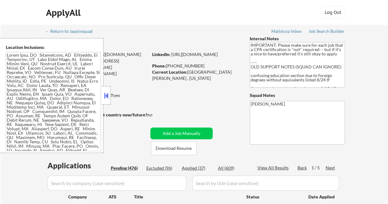
select select ""pending""
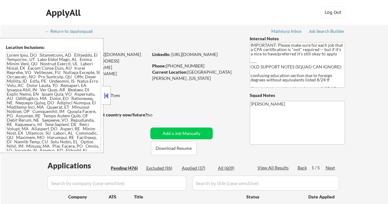
select select ""pending""
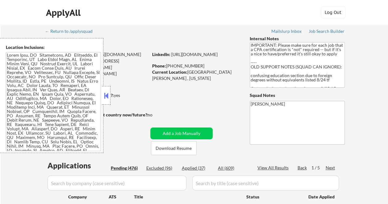
select select ""pending""
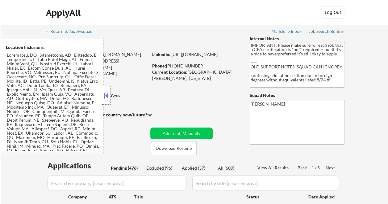
select select ""pending""
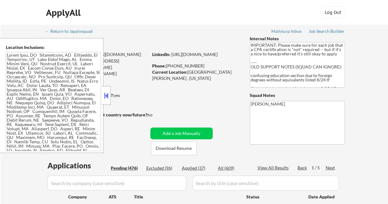
select select ""pending""
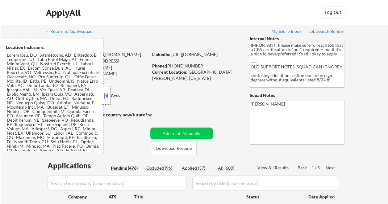
select select ""pending""
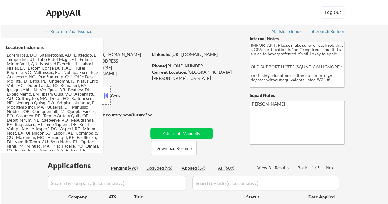
select select ""pending""
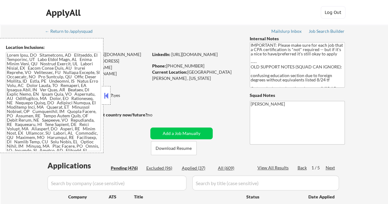
click at [107, 97] on button at bounding box center [106, 95] width 7 height 9
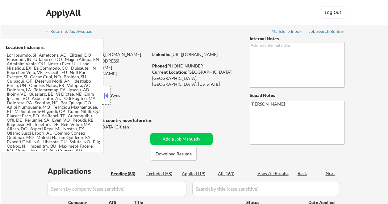
select select ""pending""
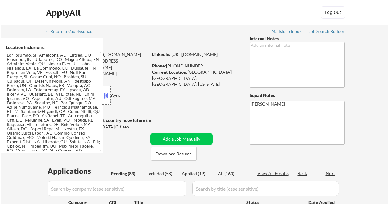
select select ""pending""
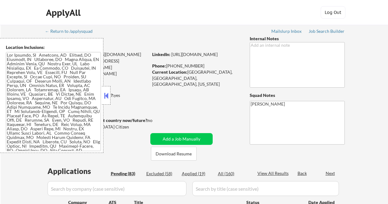
select select ""pending""
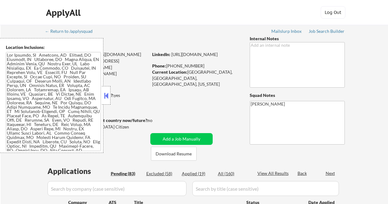
select select ""pending""
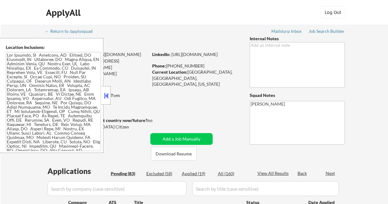
select select ""pending""
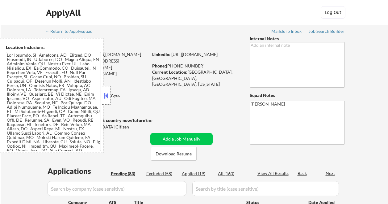
select select ""pending""
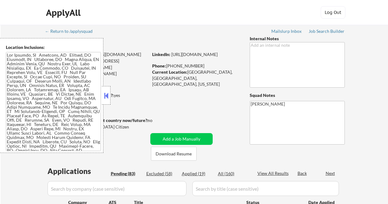
select select ""pending""
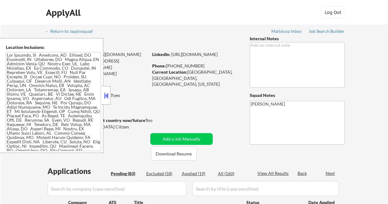
select select ""pending""
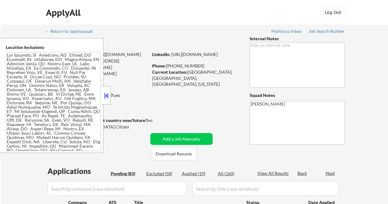
select select ""pending""
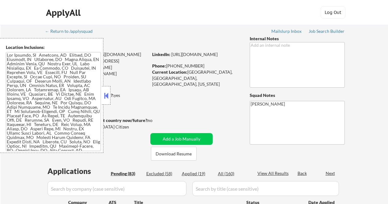
select select ""pending""
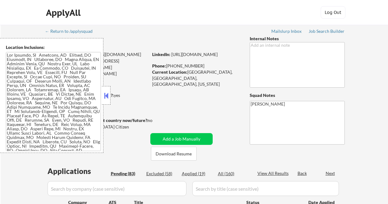
select select ""pending""
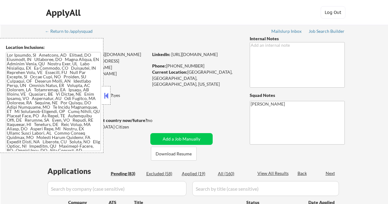
select select ""pending""
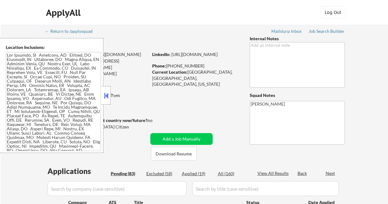
select select ""pending""
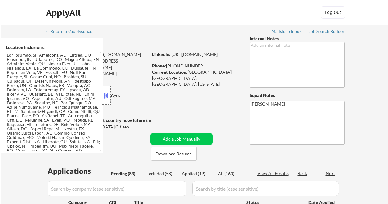
select select ""pending""
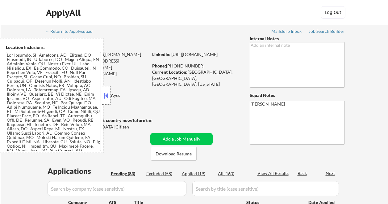
select select ""pending""
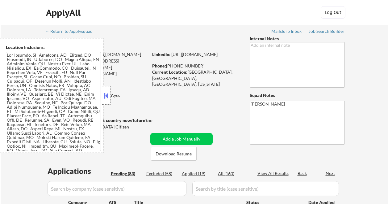
select select ""pending""
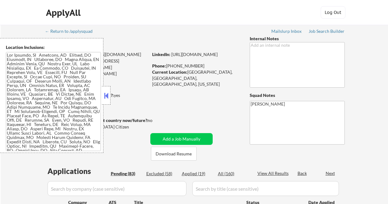
select select ""pending""
click at [106, 97] on button at bounding box center [106, 95] width 7 height 9
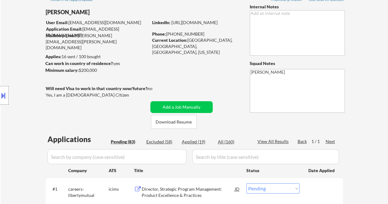
scroll to position [31, 0]
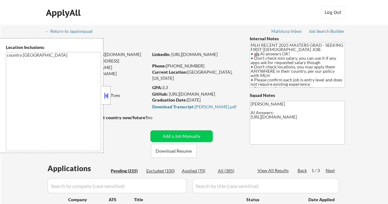
select select ""pending""
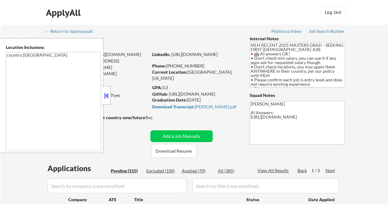
select select ""pending""
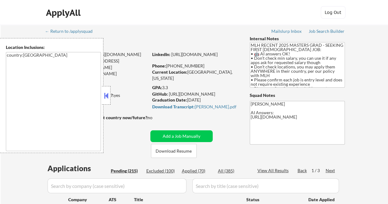
select select ""pending""
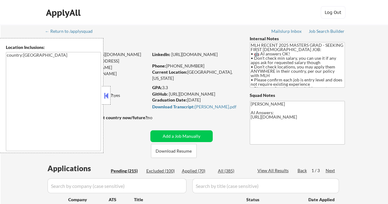
select select ""pending""
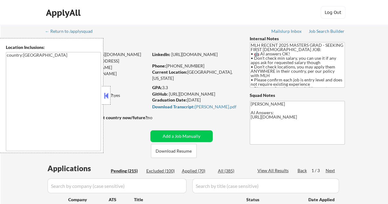
select select ""pending""
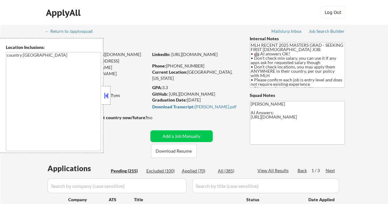
select select ""pending""
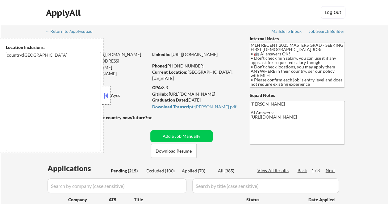
select select ""pending""
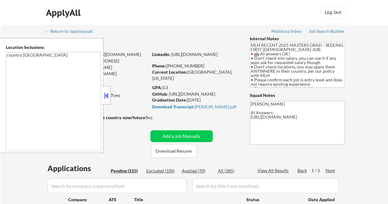
select select ""pending""
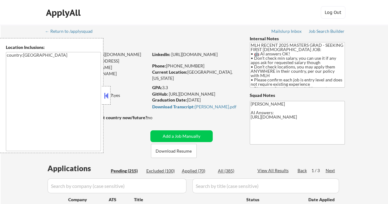
select select ""pending""
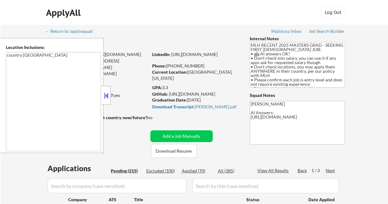
select select ""pending""
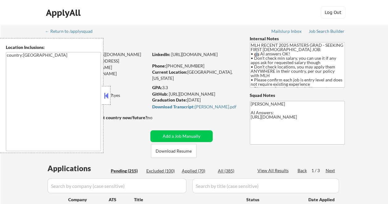
select select ""pending""
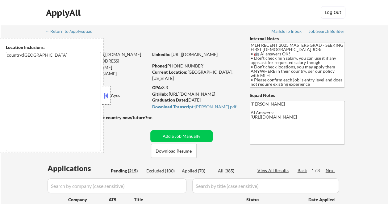
select select ""pending""
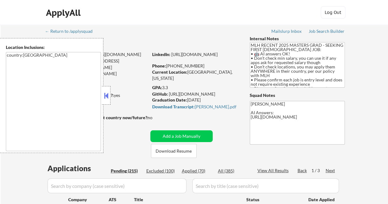
select select ""pending""
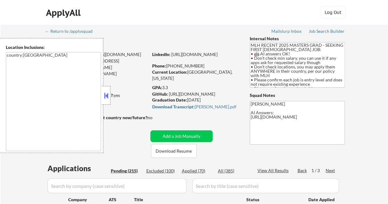
select select ""pending""
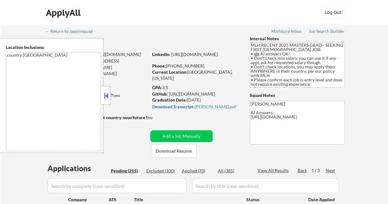
select select ""pending""
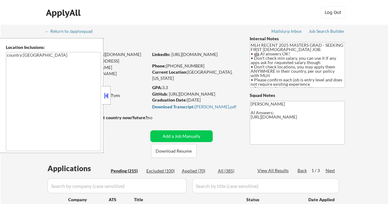
select select ""pending""
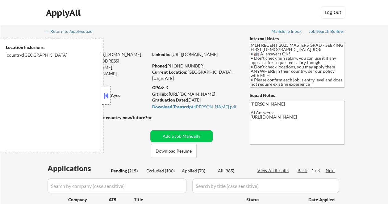
select select ""pending""
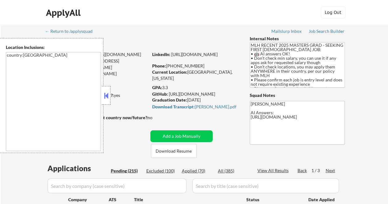
select select ""pending""
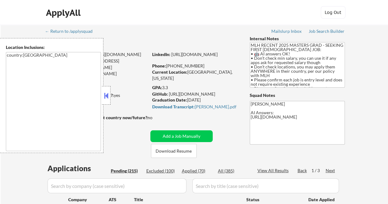
select select ""pending""
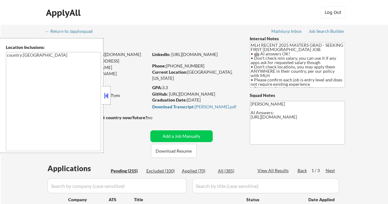
select select ""pending""
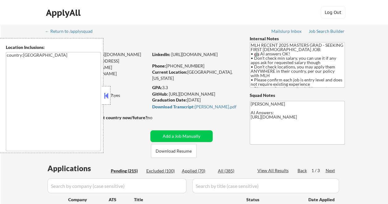
scroll to position [62, 0]
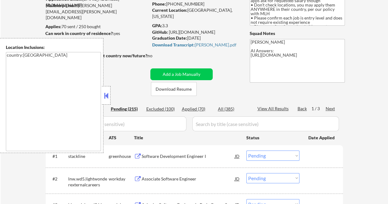
click at [106, 95] on button at bounding box center [106, 95] width 7 height 9
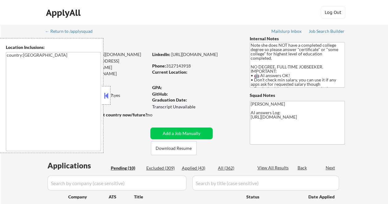
select select ""pending""
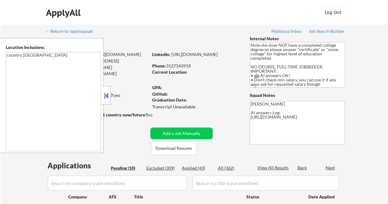
select select ""pending""
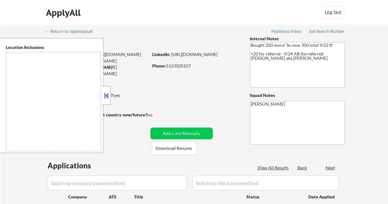
type textarea "remote"
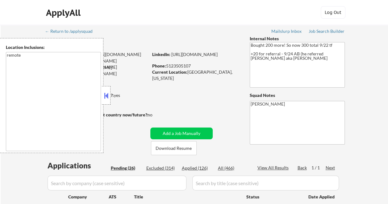
select select ""pending""
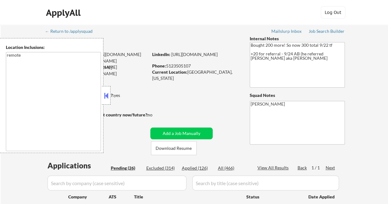
select select ""pending""
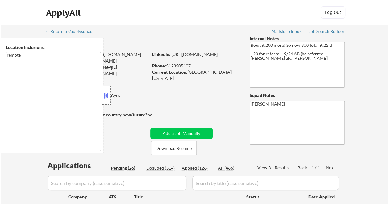
select select ""pending""
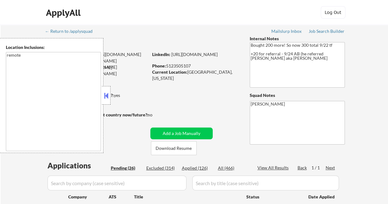
select select ""pending""
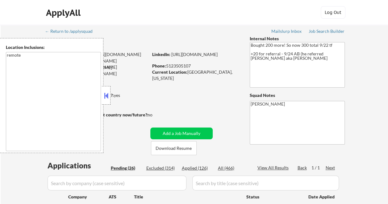
select select ""pending""
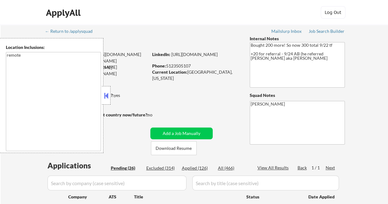
select select ""pending""
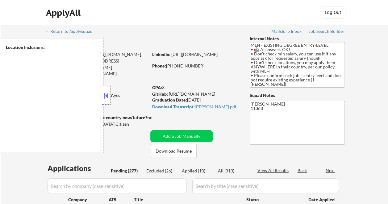
type textarea "country:US"
click at [105, 94] on button at bounding box center [106, 95] width 7 height 9
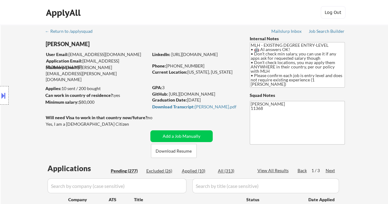
select select ""pending""
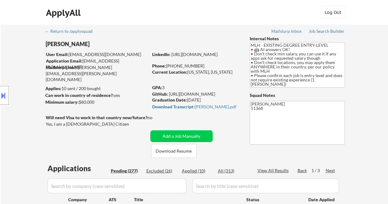
select select ""pending""
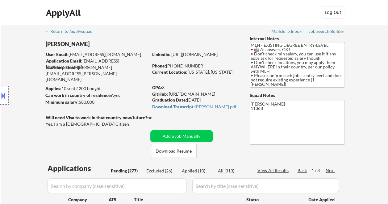
select select ""pending""
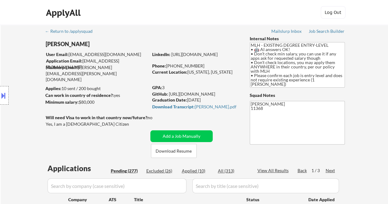
select select ""pending""
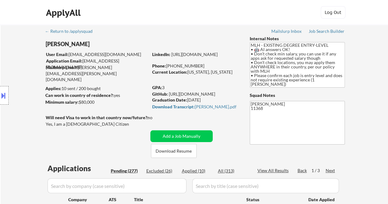
select select ""pending""
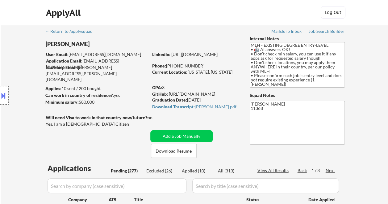
select select ""pending""
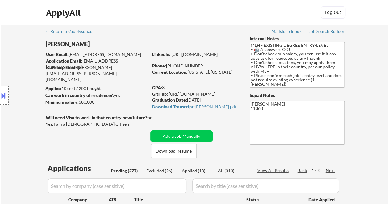
select select ""pending""
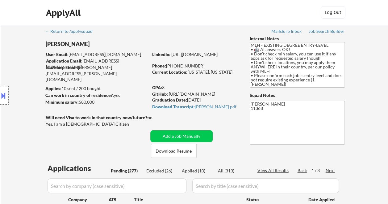
select select ""pending""
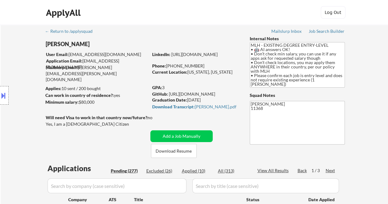
select select ""pending""
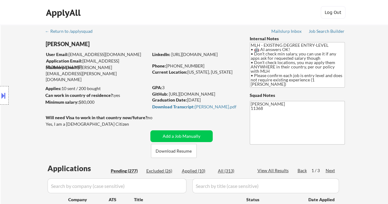
select select ""pending""
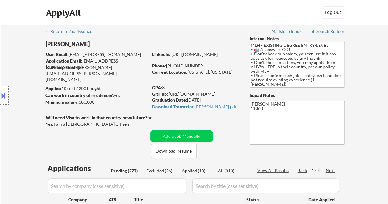
select select ""pending""
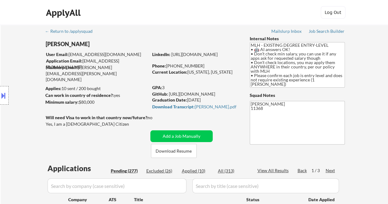
select select ""pending""
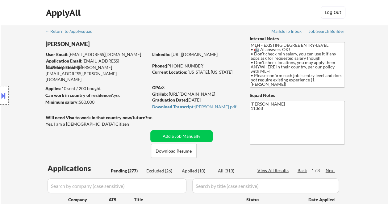
select select ""pending""
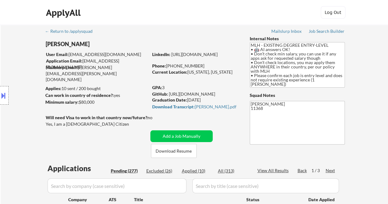
select select ""pending""
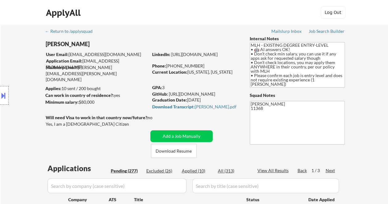
select select ""pending""
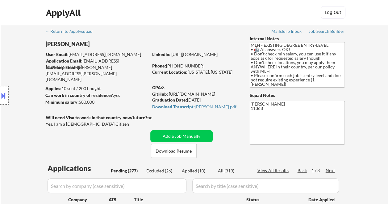
select select ""pending""
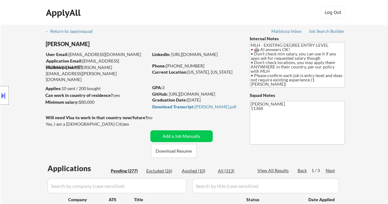
select select ""pending""
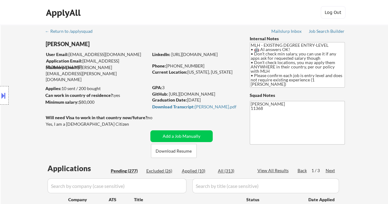
select select ""pending""
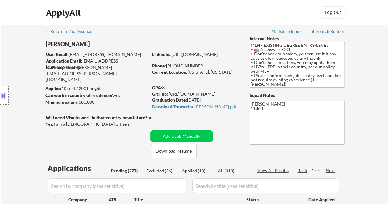
select select ""pending""
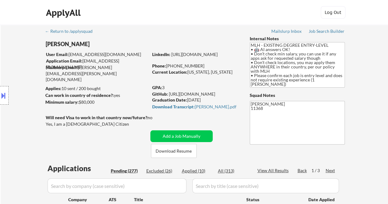
select select ""pending""
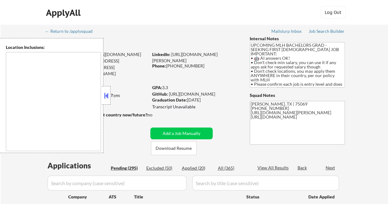
type textarea "country:[GEOGRAPHIC_DATA]"
select select ""pending""
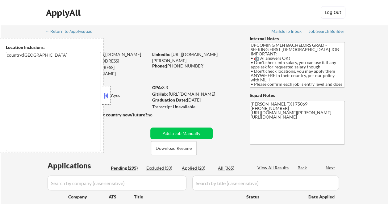
select select ""pending""
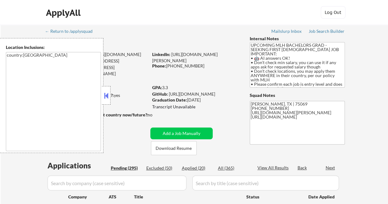
select select ""pending""
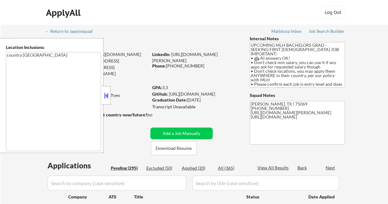
select select ""pending""
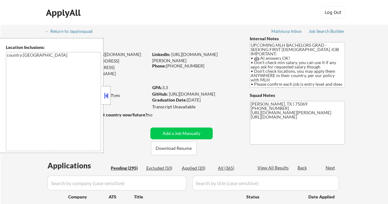
select select ""pending""
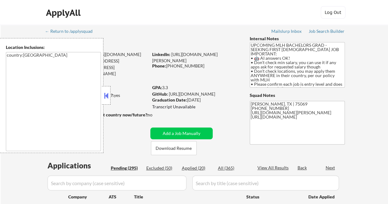
select select ""pending""
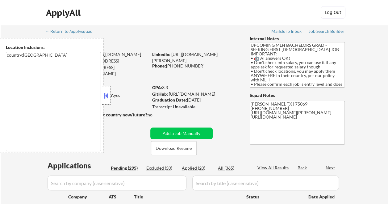
select select ""pending""
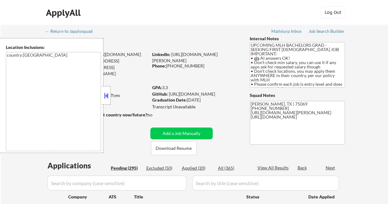
select select ""pending""
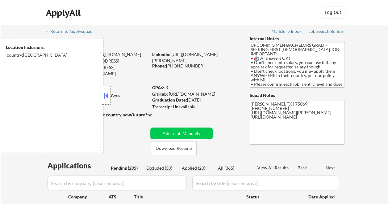
select select ""pending""
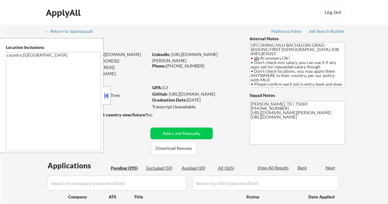
select select ""pending""
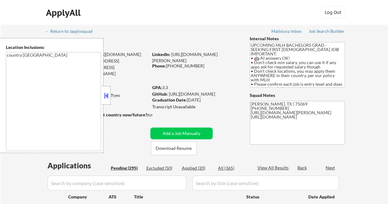
select select ""pending""
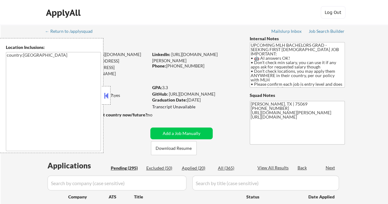
select select ""pending""
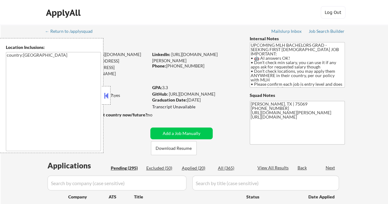
select select ""pending""
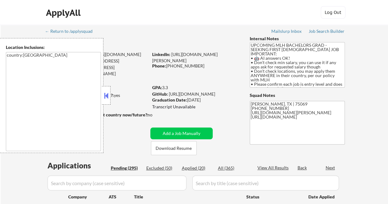
select select ""pending""
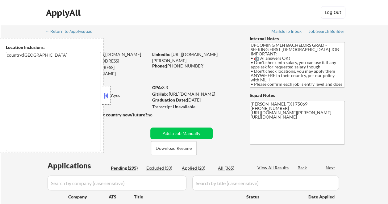
select select ""pending""
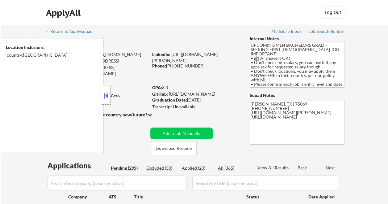
select select ""pending""
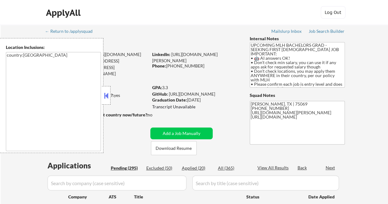
select select ""pending""
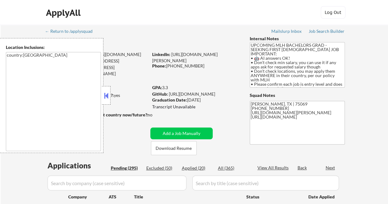
select select ""pending""
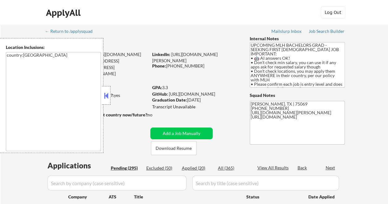
select select ""pending""
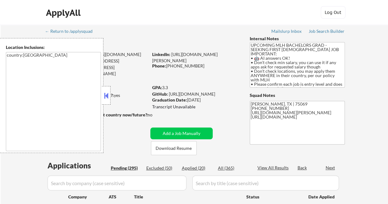
select select ""pending""
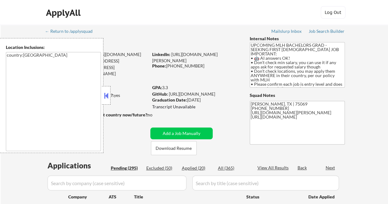
select select ""pending""
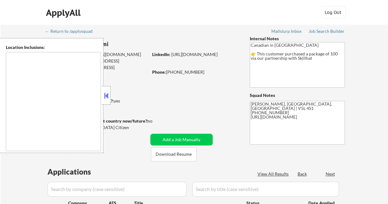
select select ""pending""
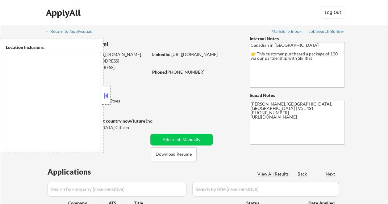
select select ""pending""
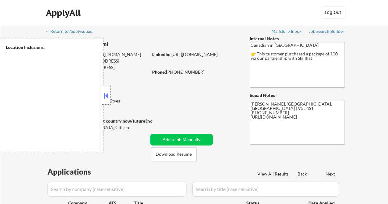
select select ""pending""
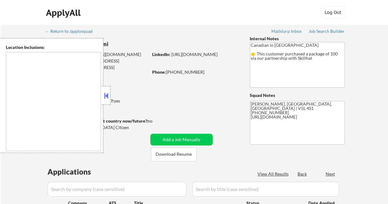
select select ""pending""
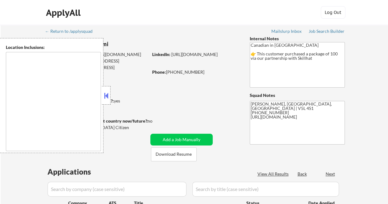
select select ""pending""
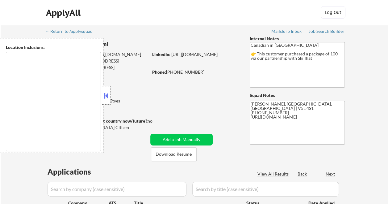
select select ""pending""
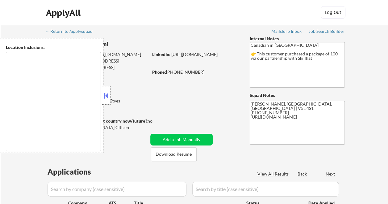
select select ""pending""
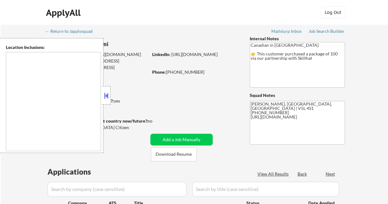
select select ""pending""
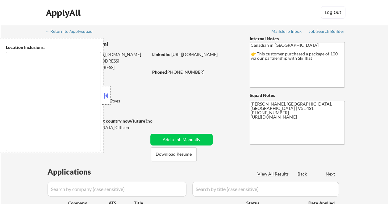
select select ""pending""
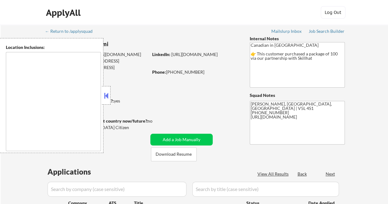
select select ""pending""
type textarea "country:[GEOGRAPHIC_DATA]"
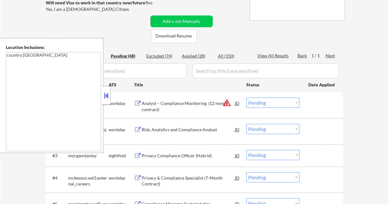
scroll to position [247, 0]
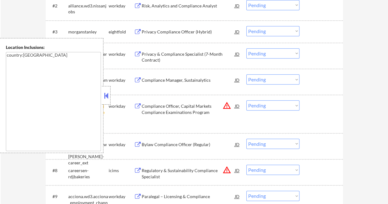
click at [106, 91] on button at bounding box center [106, 95] width 7 height 9
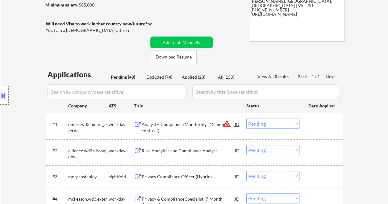
scroll to position [62, 0]
